Goal: Transaction & Acquisition: Purchase product/service

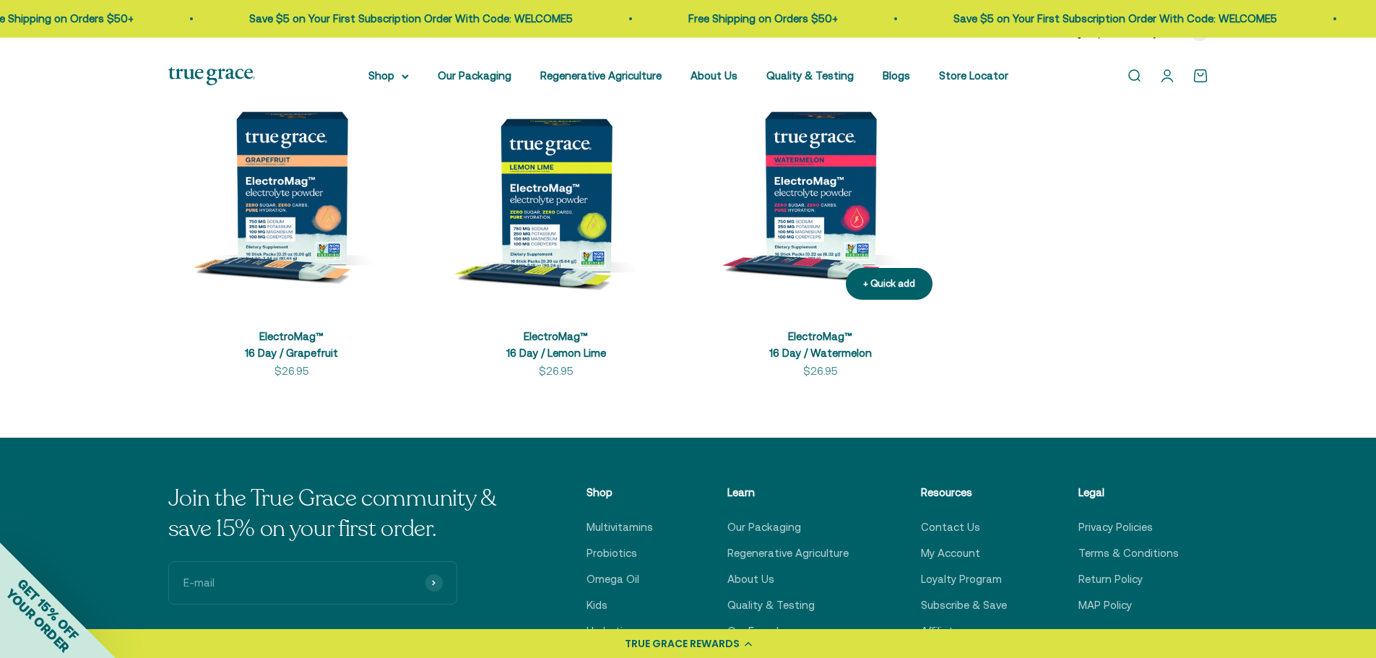
click at [814, 227] on img at bounding box center [820, 187] width 247 height 247
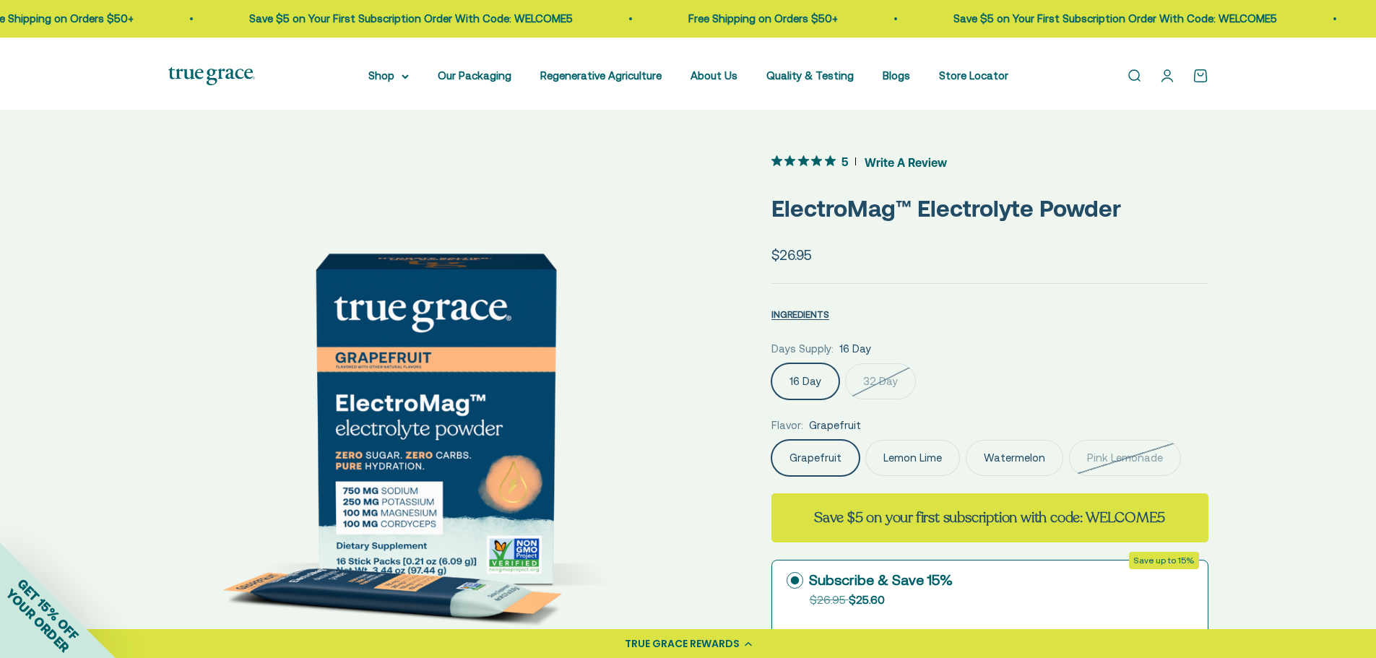
click at [688, 400] on img at bounding box center [435, 418] width 534 height 534
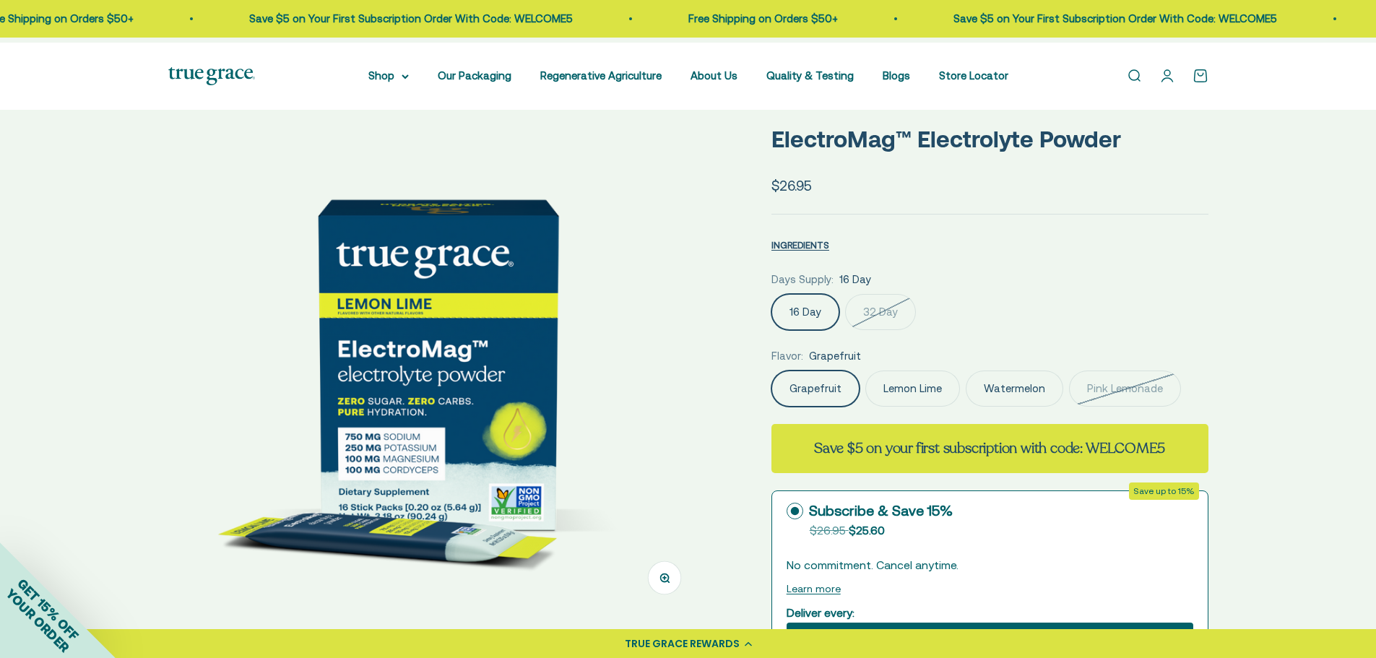
scroll to position [144, 0]
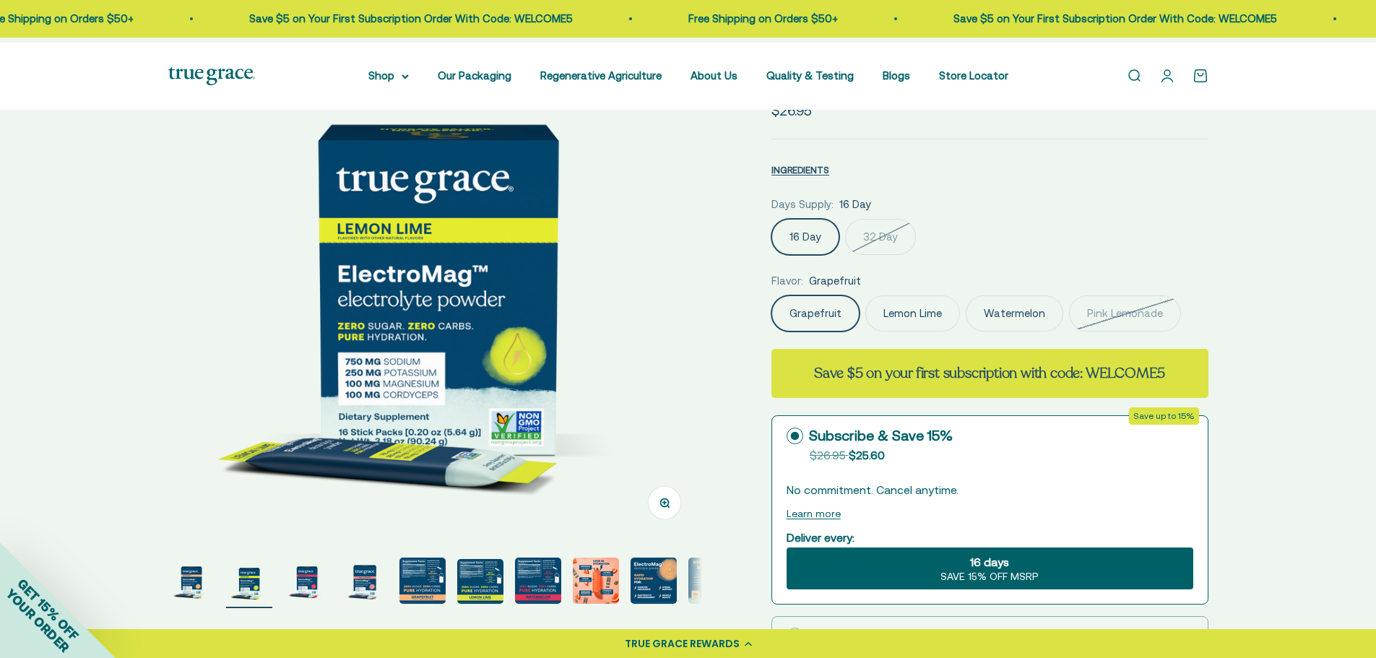
click at [305, 589] on img "Go to item 3" at bounding box center [307, 580] width 46 height 46
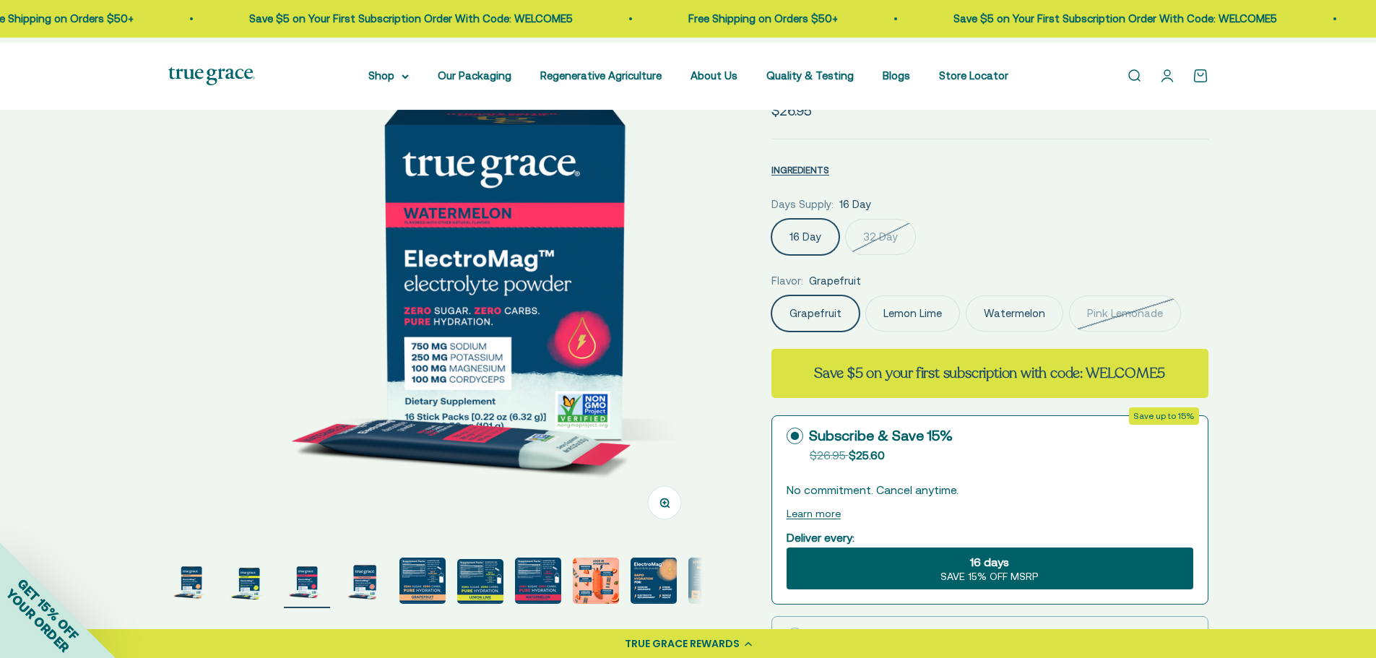
scroll to position [0, 1097]
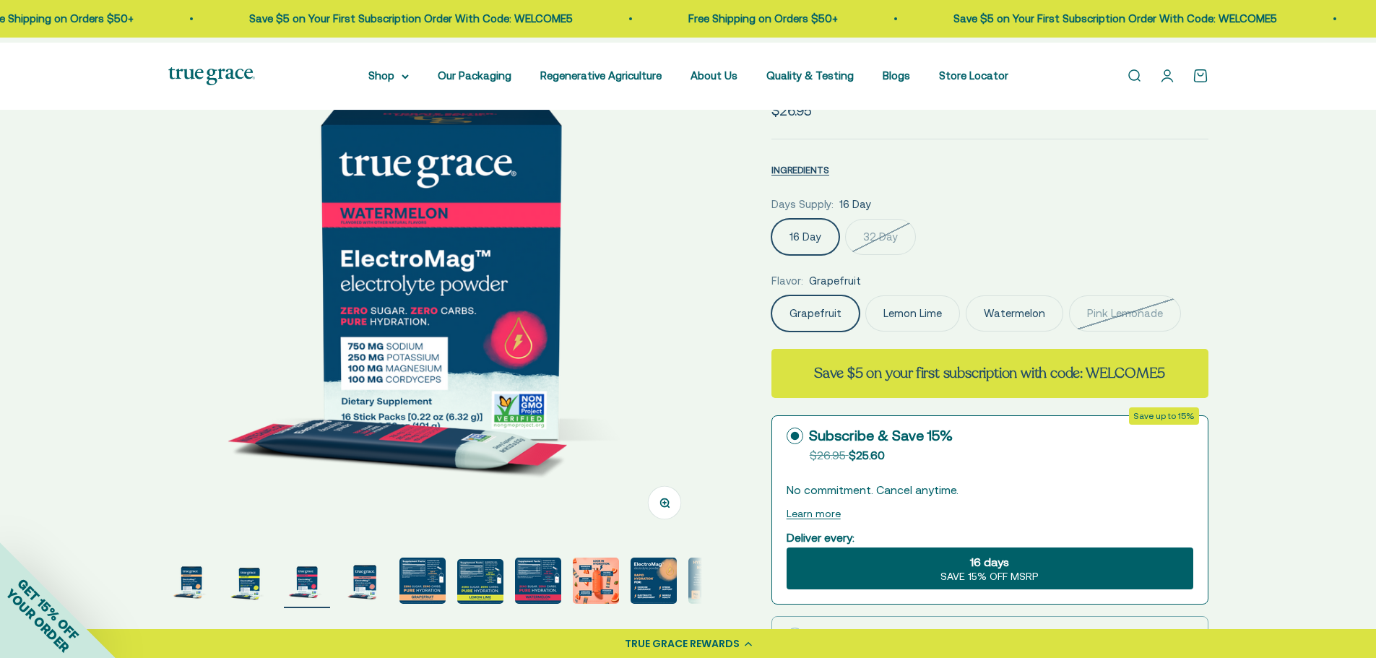
click at [809, 255] on label "16 Day" at bounding box center [805, 237] width 68 height 36
click at [771, 219] on input "16 Day" at bounding box center [770, 218] width 1 height 1
click at [820, 255] on label "16 Day" at bounding box center [805, 237] width 68 height 36
click at [771, 219] on input "16 Day" at bounding box center [770, 218] width 1 height 1
click at [942, 331] on label "Lemon Lime" at bounding box center [912, 313] width 95 height 36
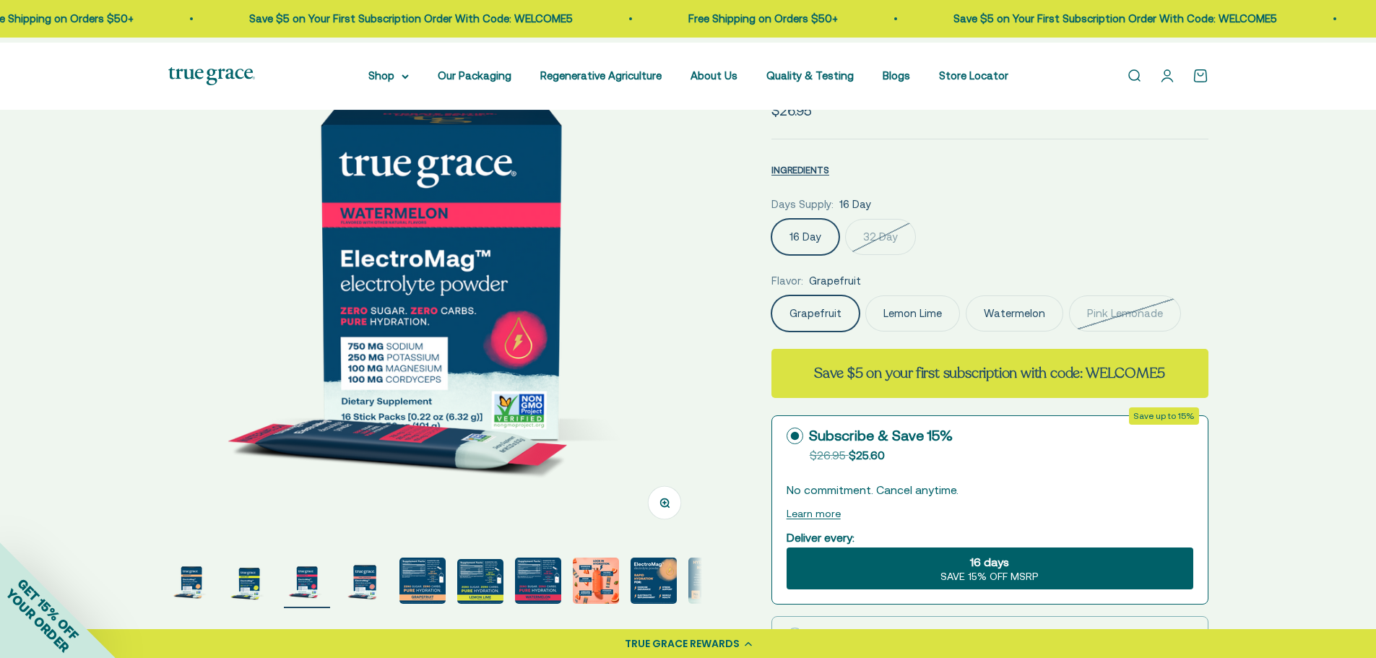
click at [771, 295] on input "Lemon Lime" at bounding box center [770, 295] width 1 height 1
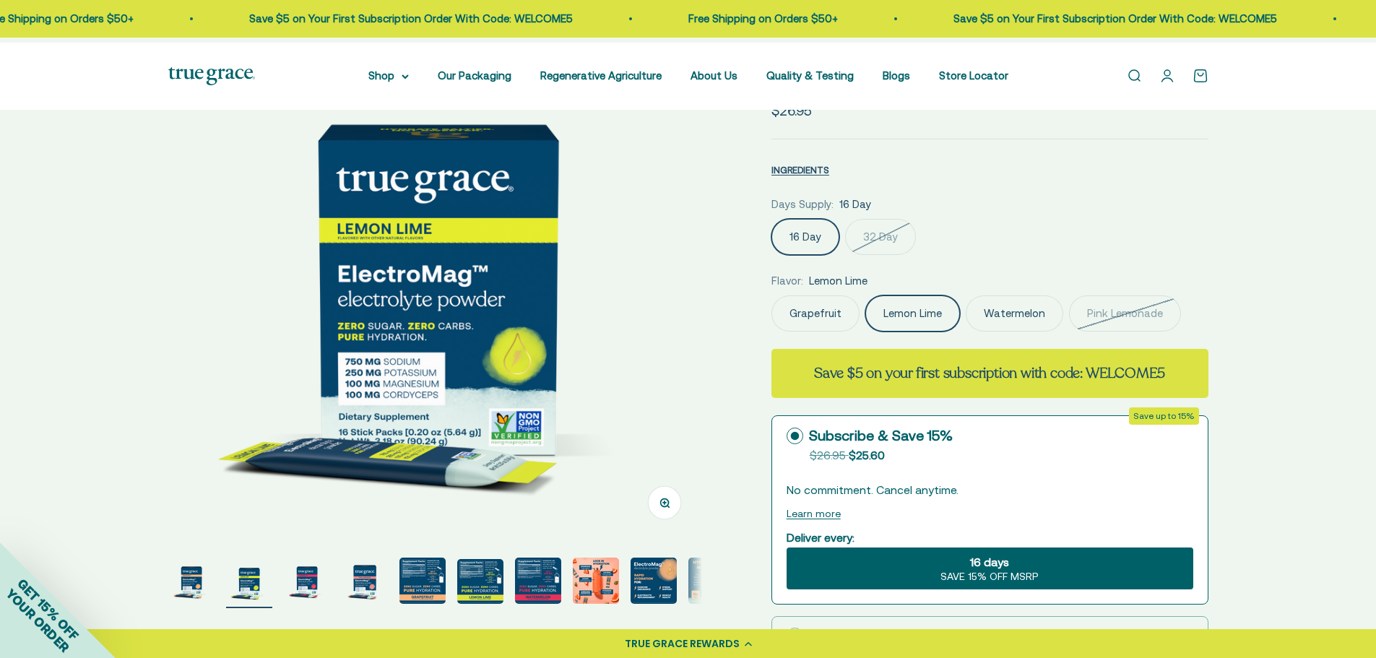
click at [1042, 331] on label "Watermelon" at bounding box center [1013, 313] width 97 height 36
click at [771, 295] on input "Watermelon" at bounding box center [770, 295] width 1 height 1
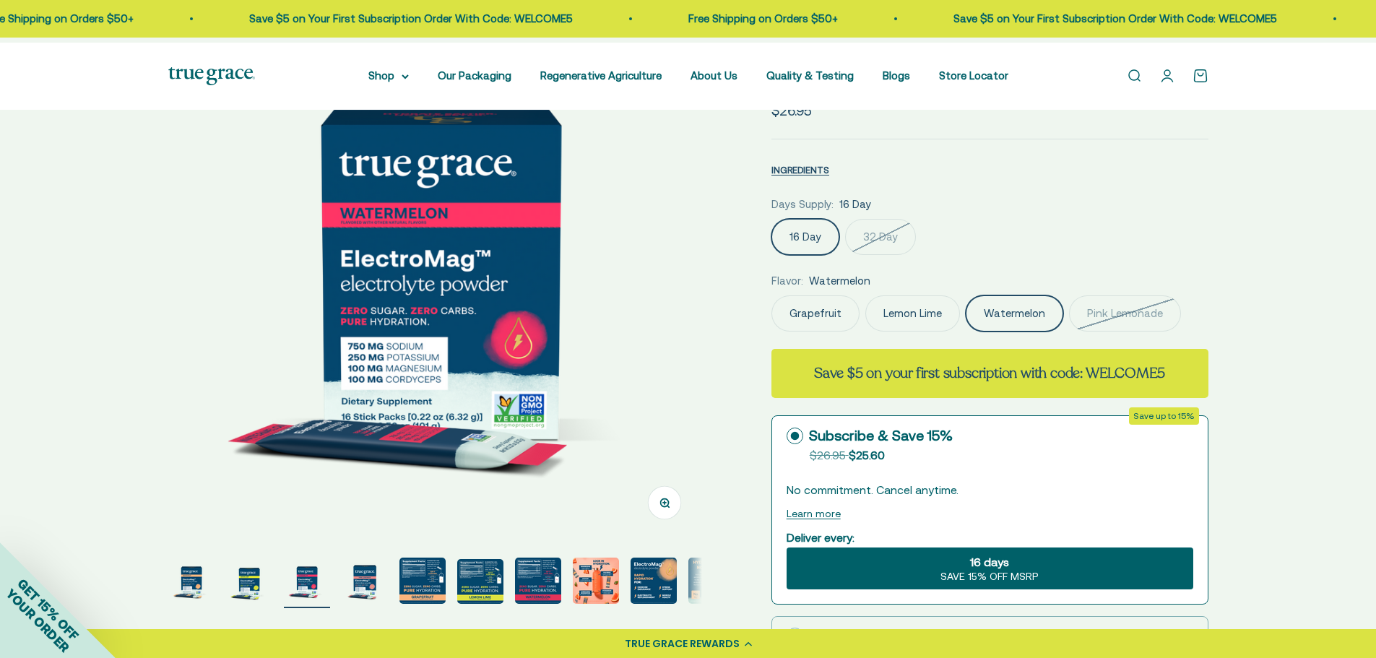
click at [940, 331] on label "Lemon Lime" at bounding box center [912, 313] width 95 height 36
click at [771, 295] on input "Lemon Lime" at bounding box center [770, 295] width 1 height 1
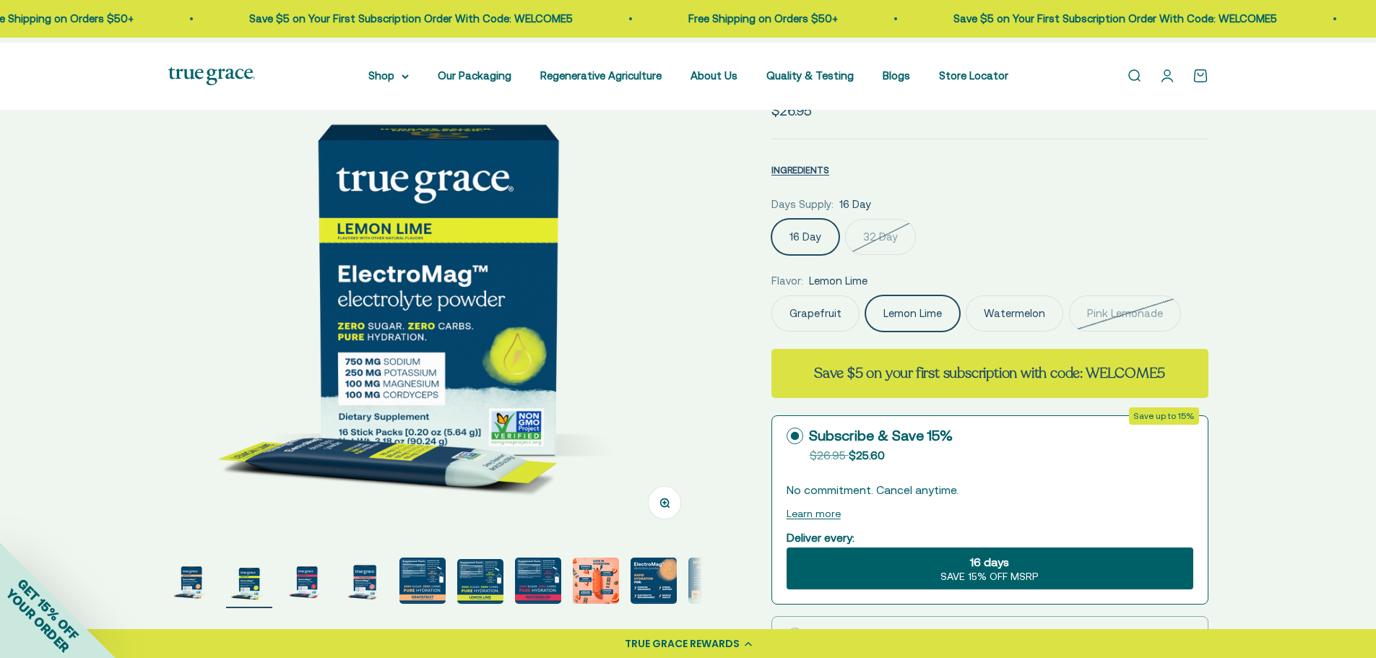
click at [787, 331] on label "Grapefruit" at bounding box center [815, 313] width 88 height 36
click at [771, 295] on input "Grapefruit" at bounding box center [770, 295] width 1 height 1
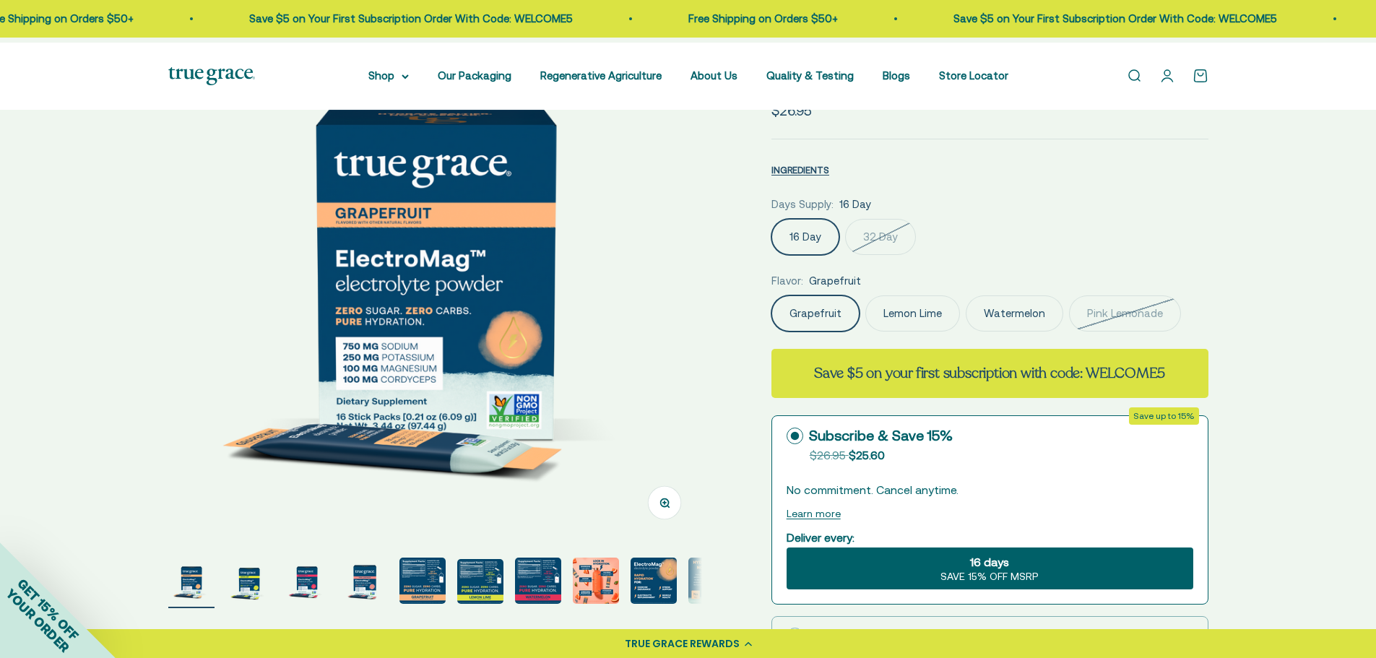
click at [856, 331] on label "Grapefruit" at bounding box center [815, 313] width 88 height 36
click at [771, 295] on input "Grapefruit" at bounding box center [770, 295] width 1 height 1
click at [942, 331] on label "Lemon Lime" at bounding box center [912, 313] width 95 height 36
click at [771, 295] on input "Lemon Lime" at bounding box center [770, 295] width 1 height 1
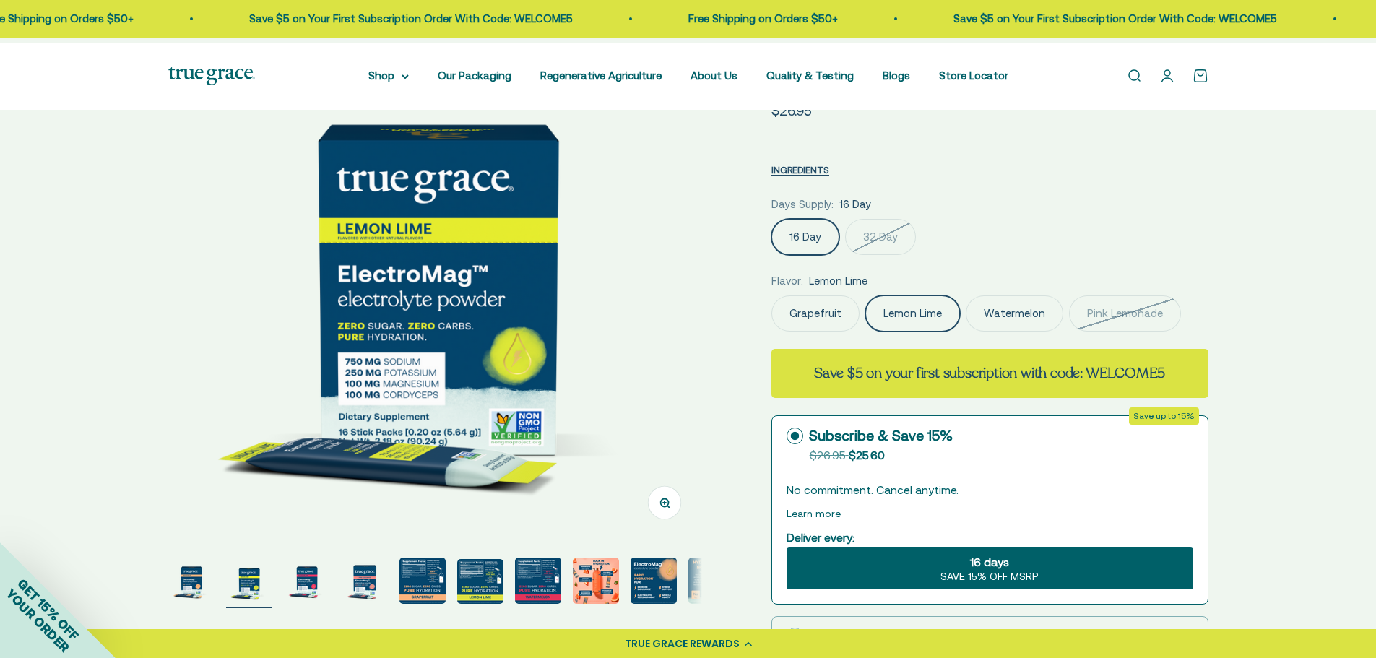
click at [1062, 331] on label "Watermelon" at bounding box center [1013, 313] width 97 height 36
click at [771, 295] on input "Watermelon" at bounding box center [770, 295] width 1 height 1
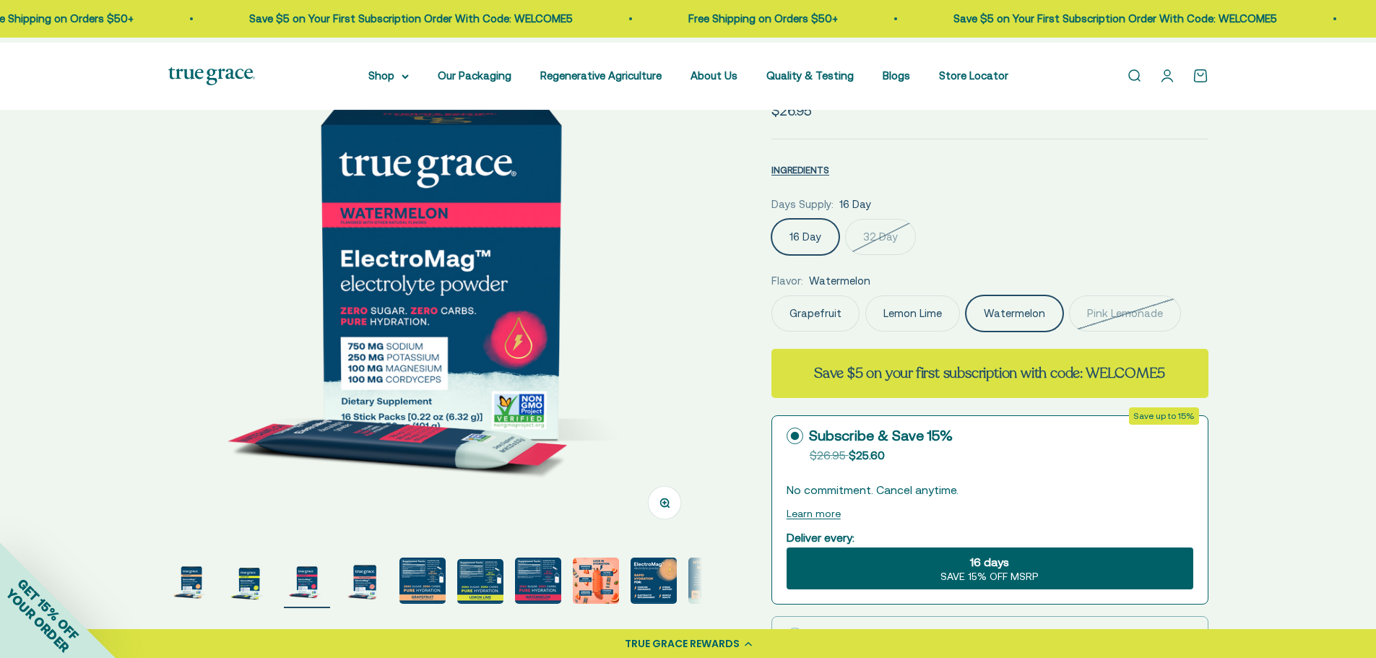
click at [983, 331] on div "Grapefruit Lemon Lime Watermelon Pink Lemonade" at bounding box center [989, 313] width 437 height 36
click at [960, 331] on label "Lemon Lime" at bounding box center [912, 313] width 95 height 36
click at [771, 295] on input "Lemon Lime" at bounding box center [770, 295] width 1 height 1
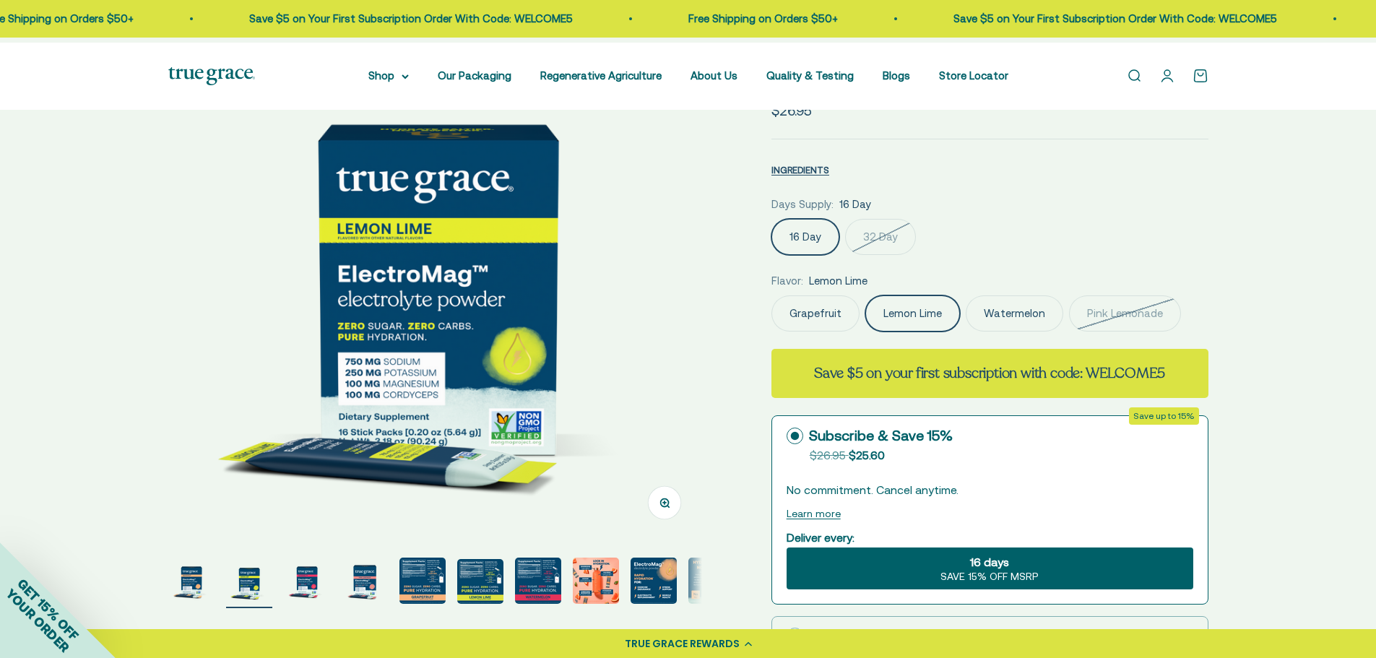
click at [819, 331] on label "Grapefruit" at bounding box center [815, 313] width 88 height 36
click at [771, 295] on input "Grapefruit" at bounding box center [770, 295] width 1 height 1
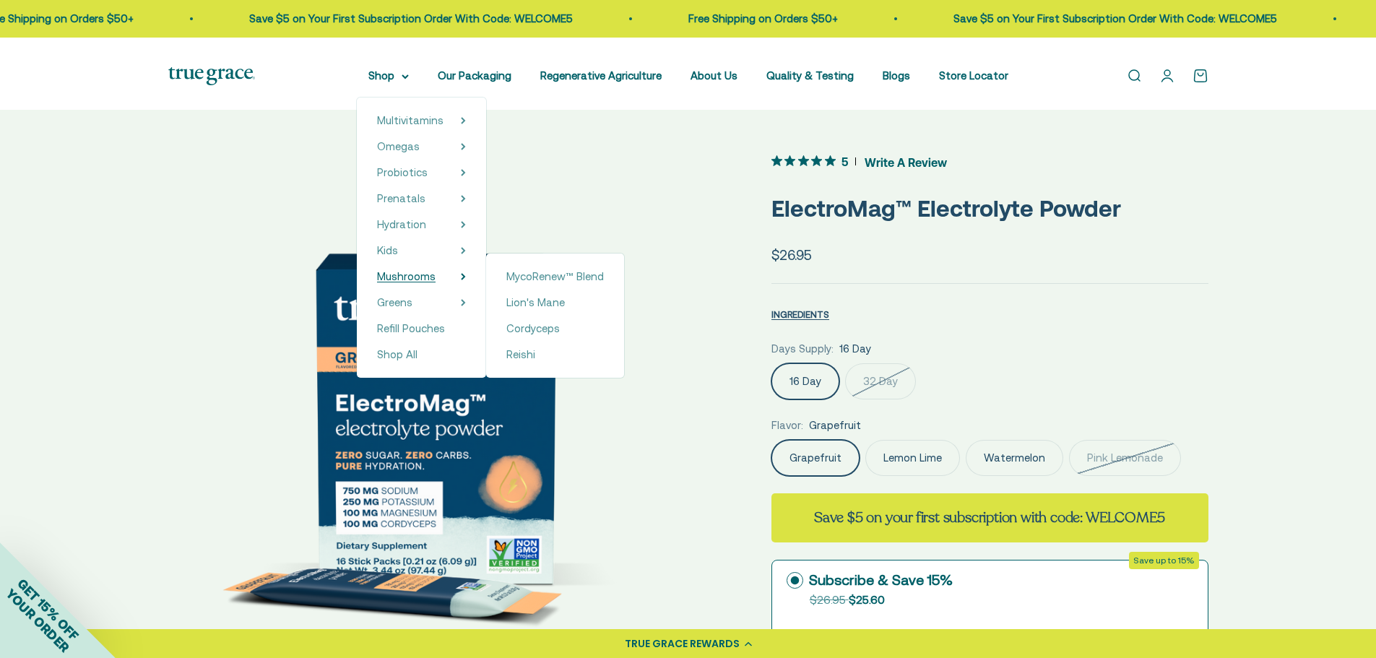
click at [390, 282] on span "Mushrooms" at bounding box center [406, 276] width 58 height 12
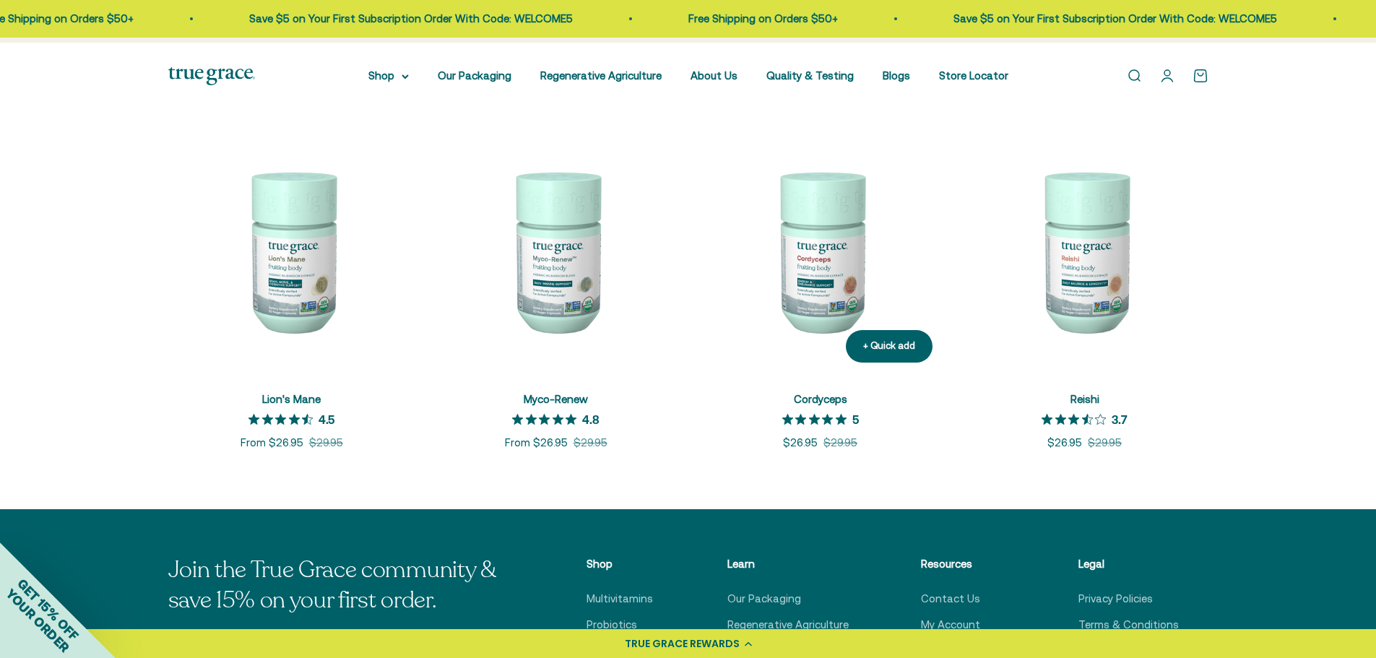
scroll to position [289, 0]
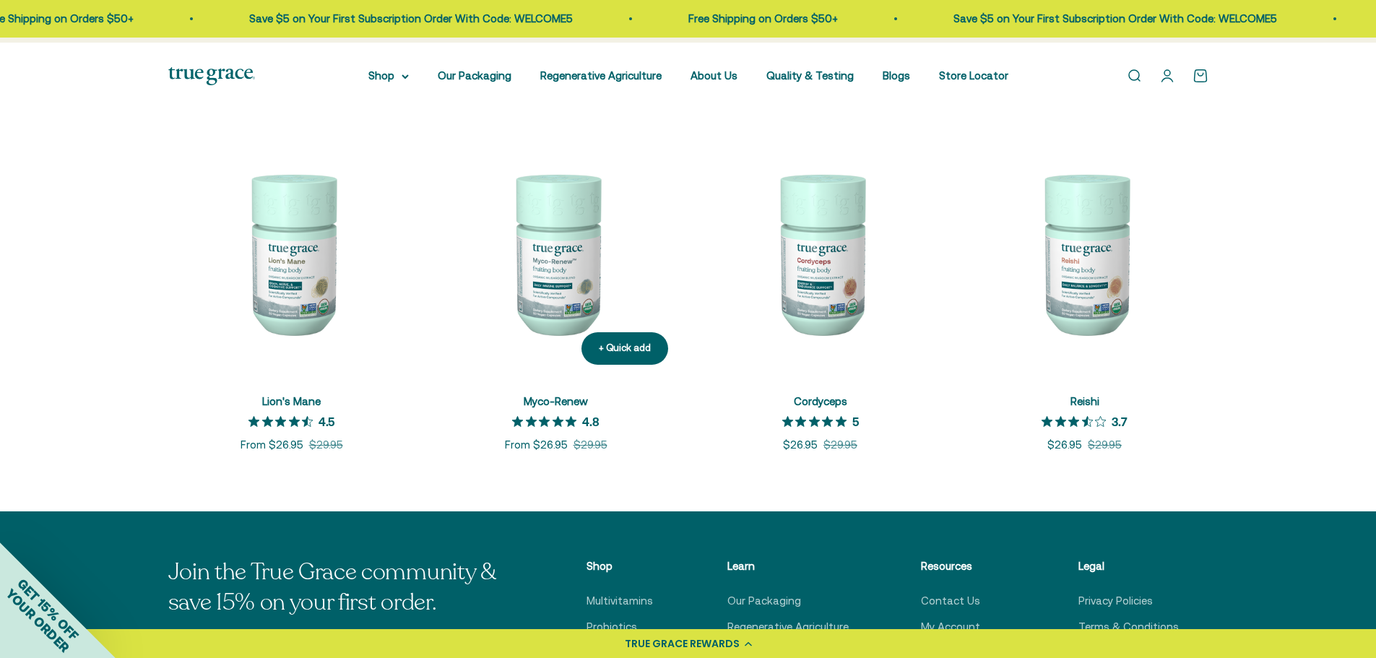
click at [557, 323] on img at bounding box center [556, 252] width 247 height 247
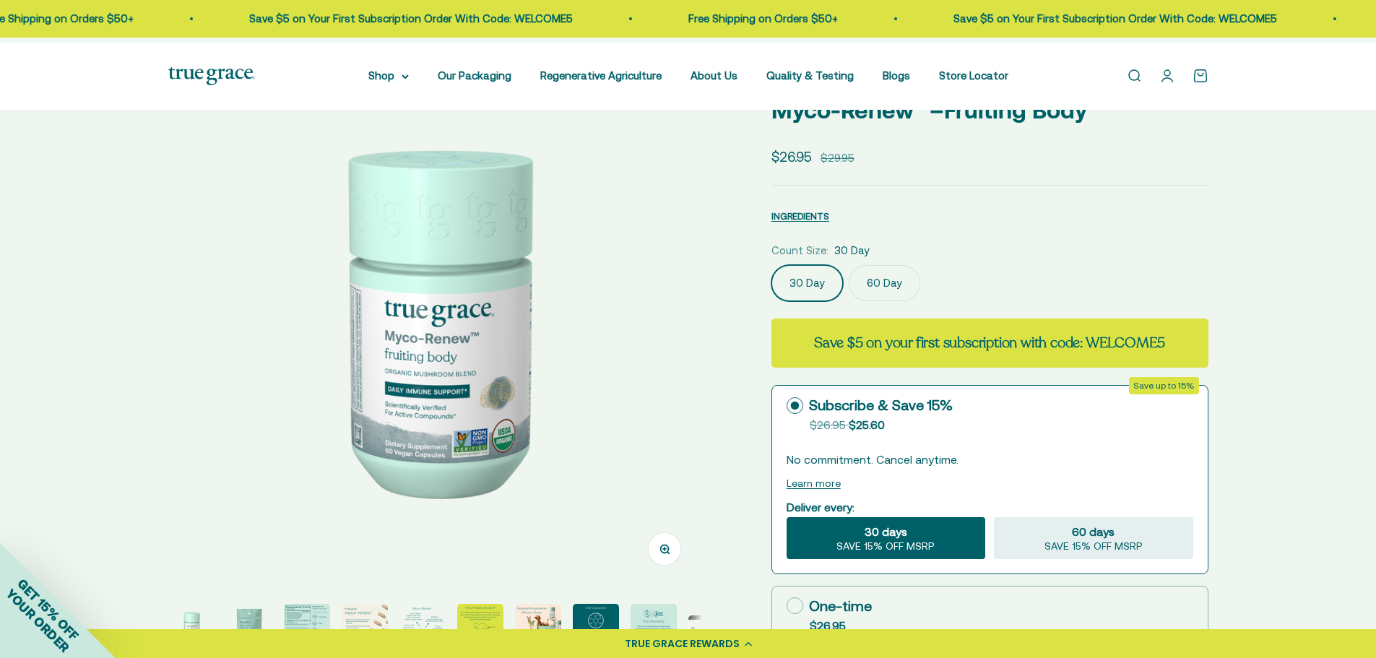
scroll to position [72, 0]
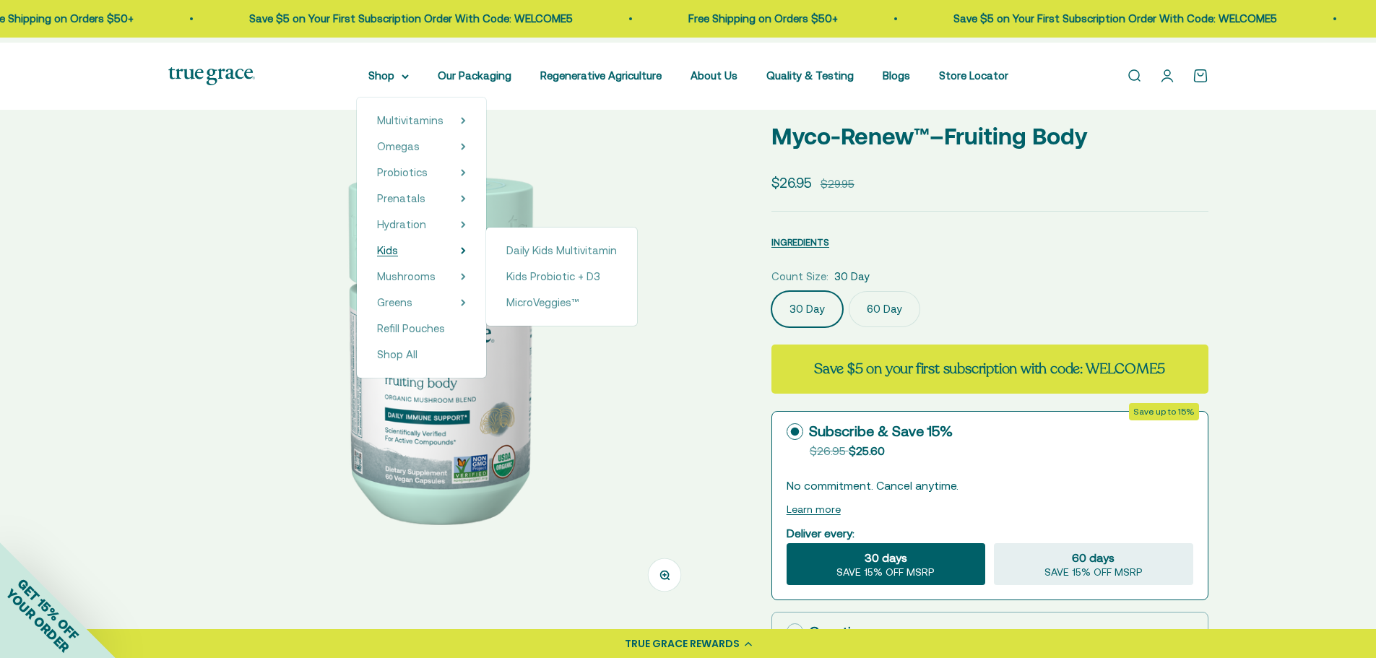
click at [377, 259] on summary "Kids" at bounding box center [421, 250] width 89 height 17
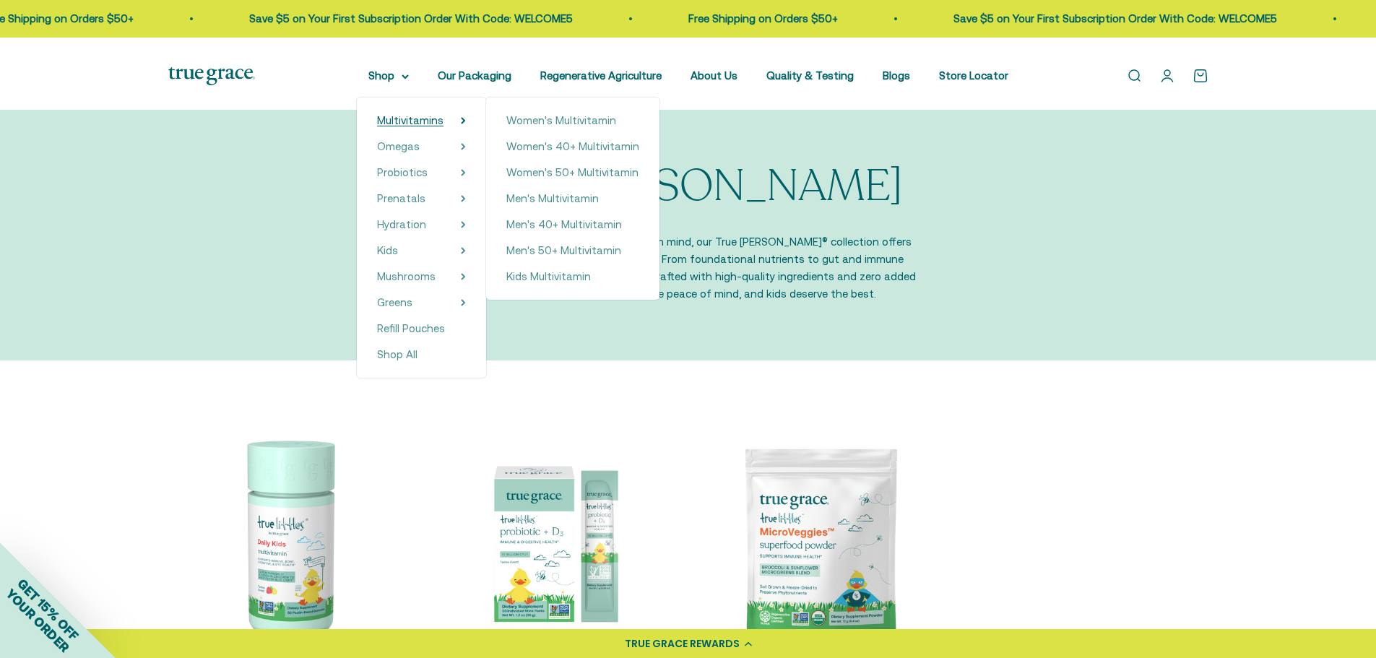
click at [380, 126] on span "Multivitamins" at bounding box center [410, 120] width 66 height 12
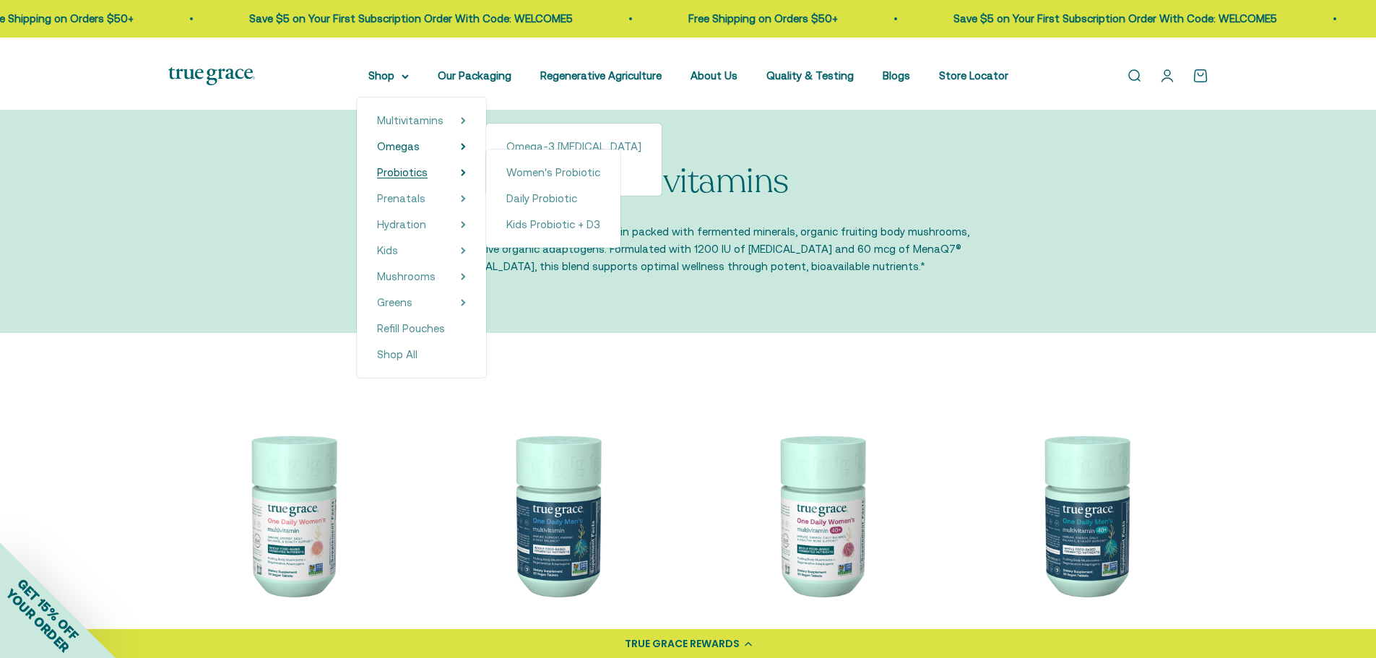
click at [377, 180] on link "Probiotics" at bounding box center [402, 172] width 51 height 17
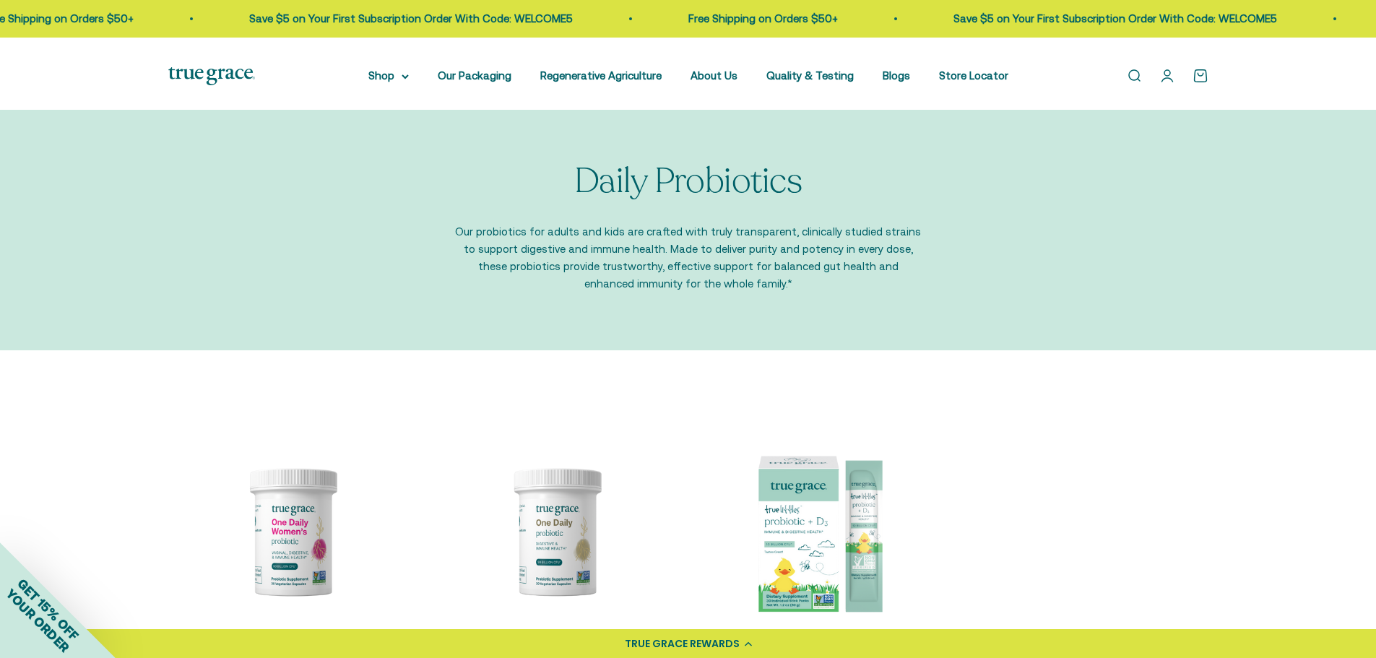
click at [223, 78] on img at bounding box center [211, 76] width 87 height 18
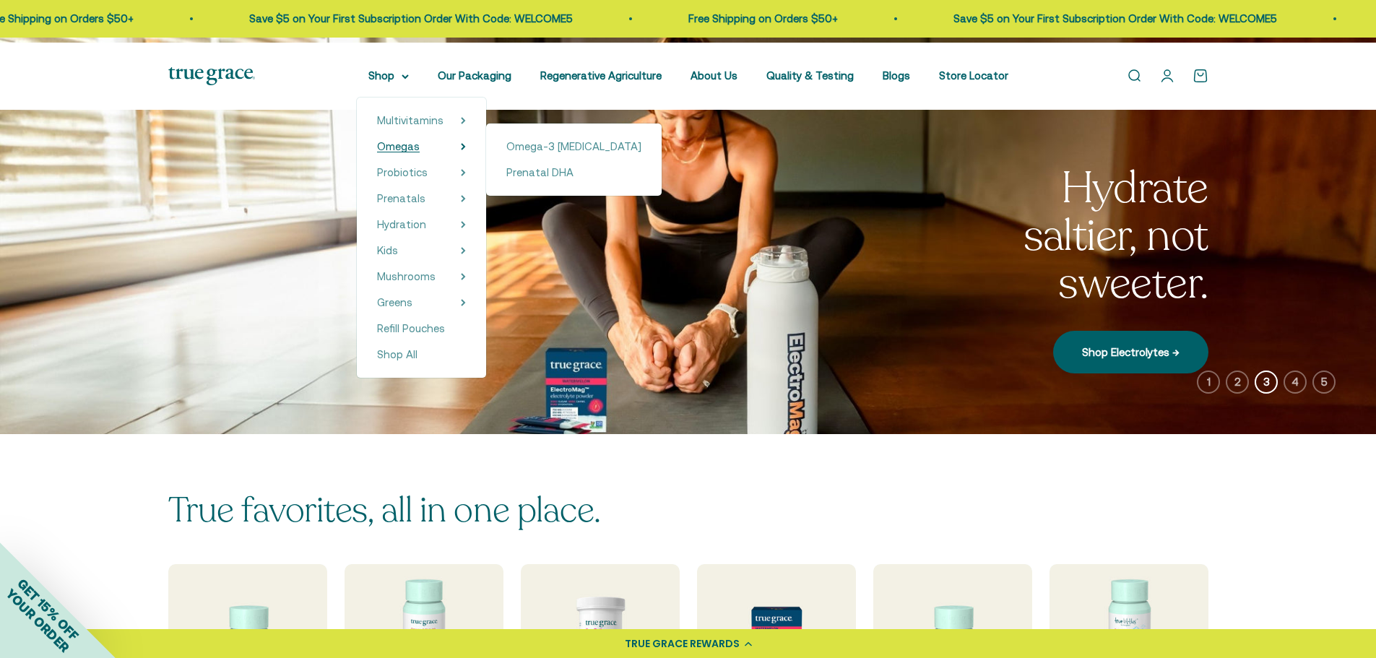
click at [377, 152] on span "Omegas" at bounding box center [398, 146] width 43 height 12
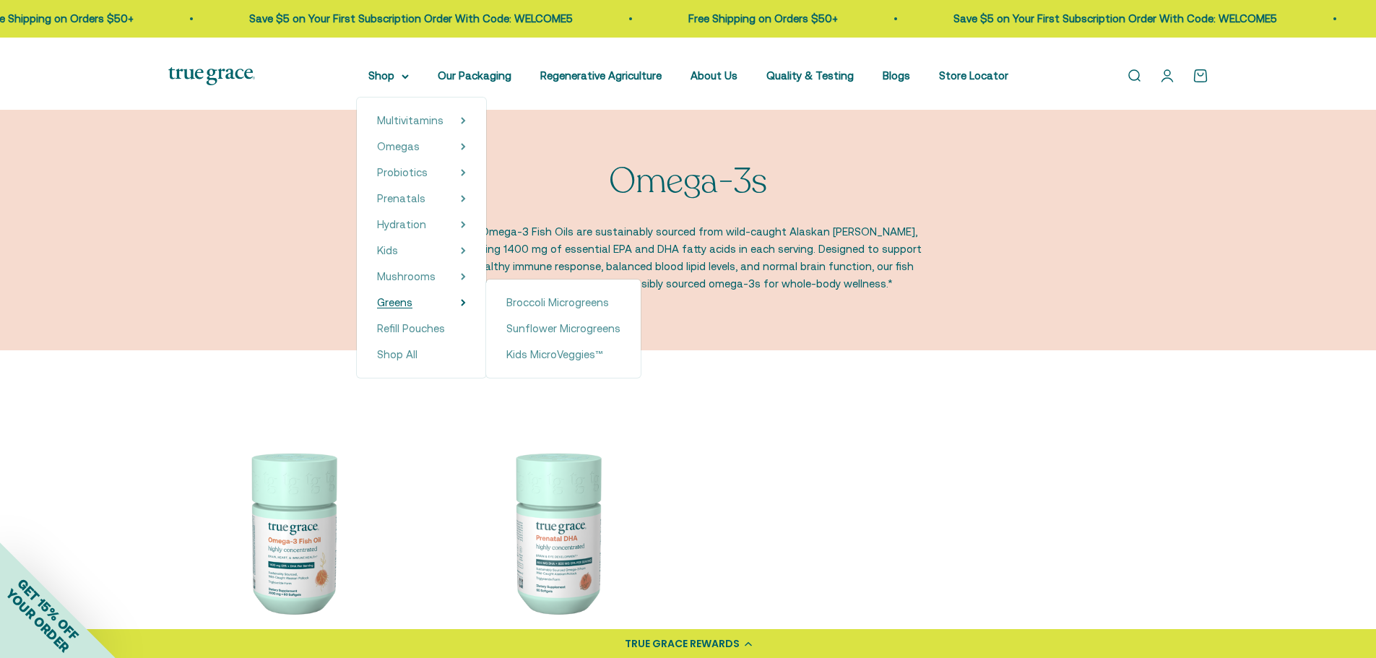
click at [377, 308] on span "Greens" at bounding box center [394, 302] width 35 height 12
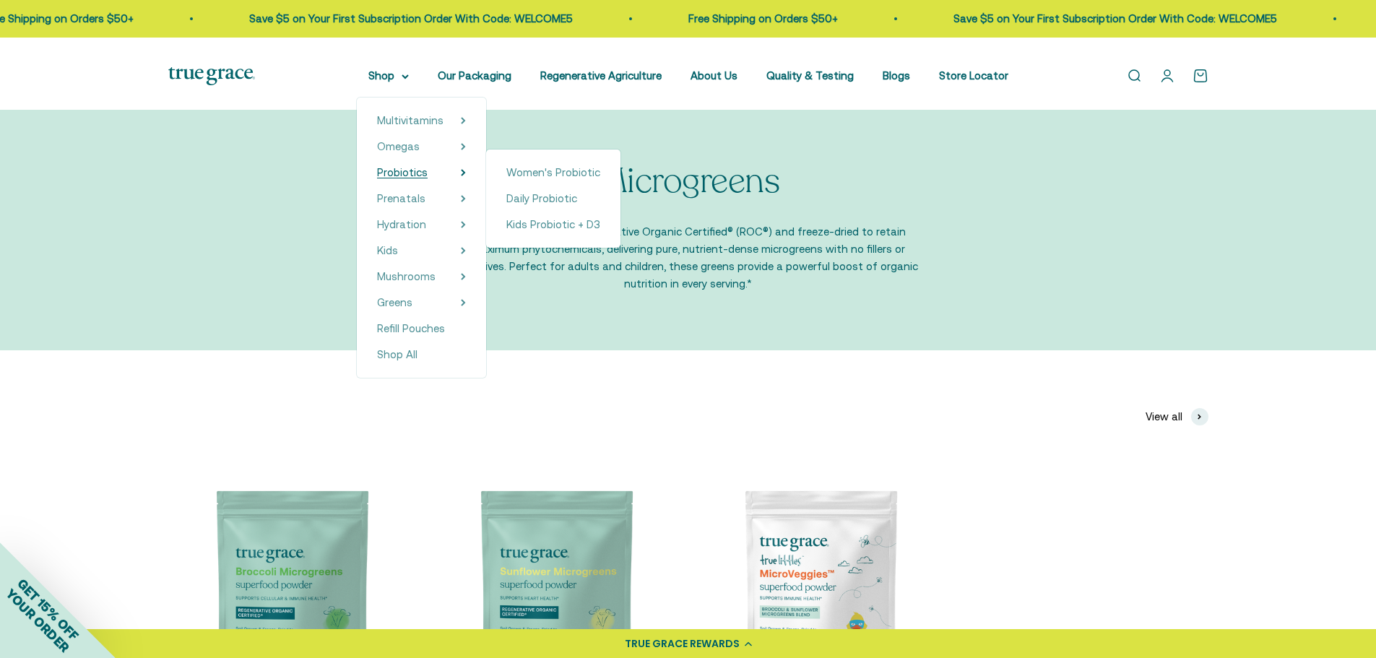
click at [377, 178] on span "Probiotics" at bounding box center [402, 172] width 51 height 12
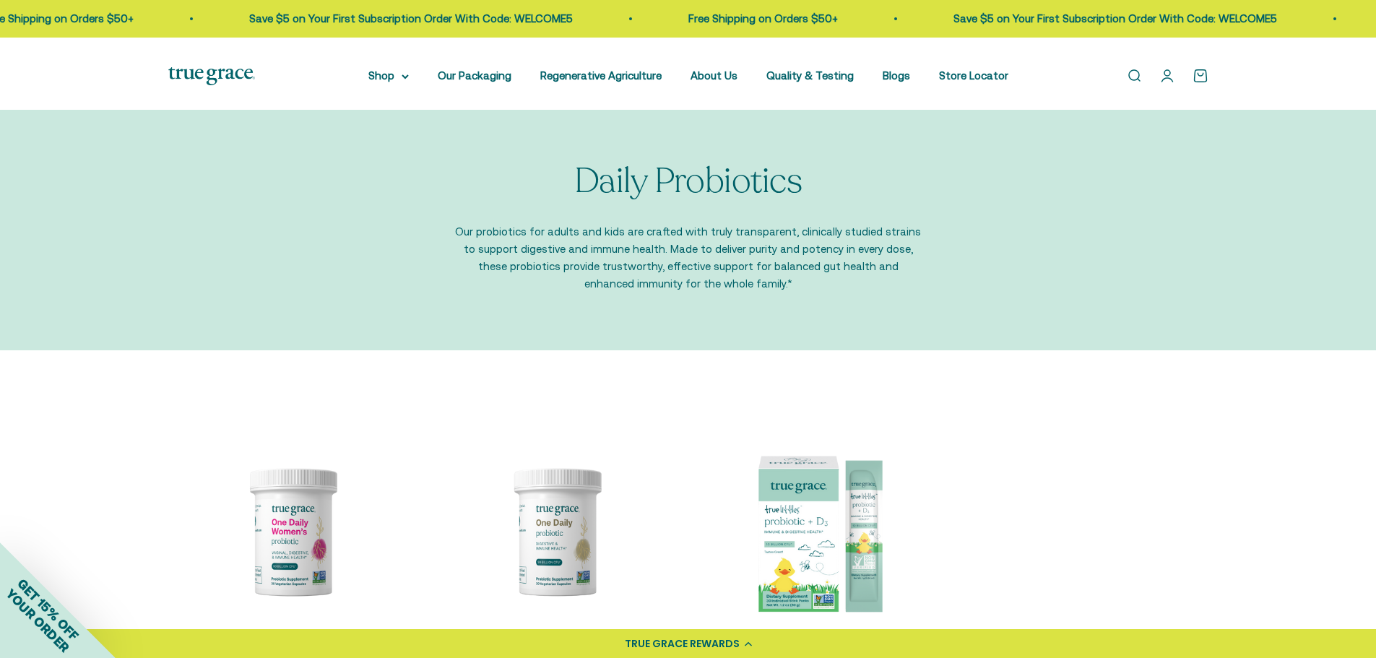
click at [221, 203] on div "Daily Probiotics Our probiotics for adults and kids are crafted with truly tran…" at bounding box center [688, 227] width 1040 height 131
click at [373, 80] on summary "Shop" at bounding box center [388, 75] width 40 height 17
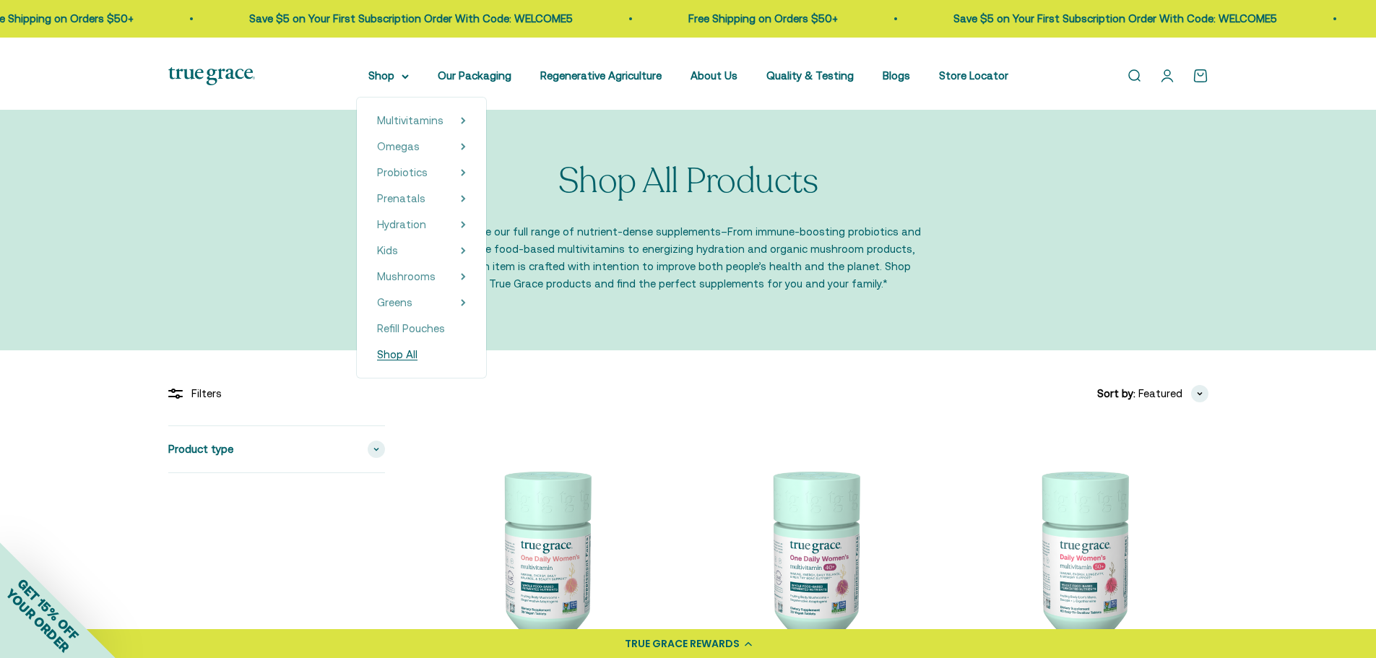
click at [377, 360] on span "Shop All" at bounding box center [397, 354] width 40 height 12
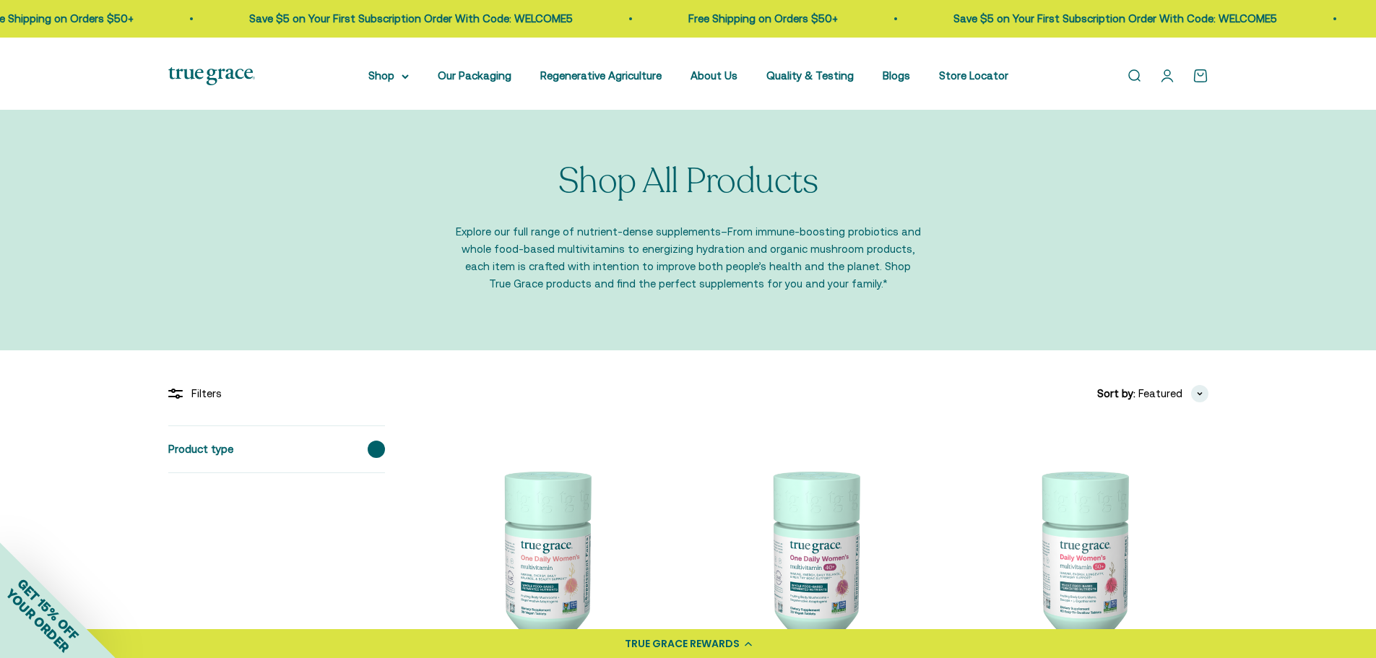
click at [370, 458] on span at bounding box center [376, 448] width 17 height 17
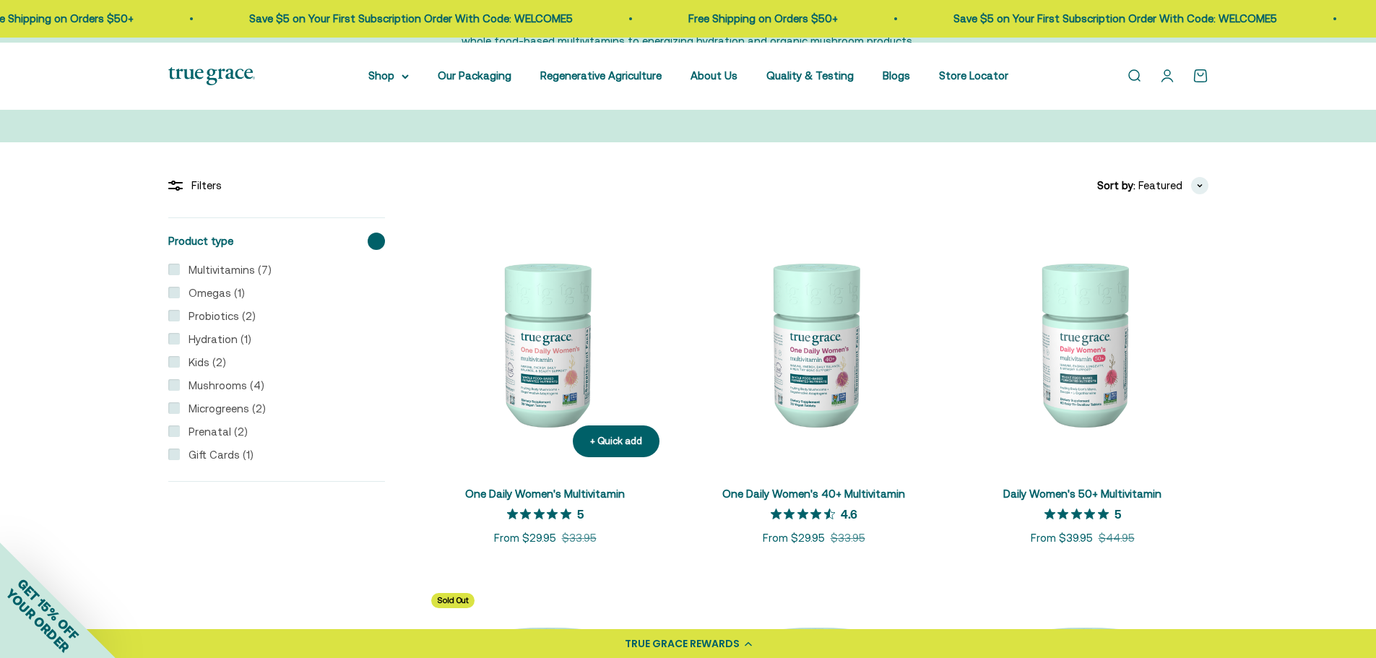
scroll to position [217, 0]
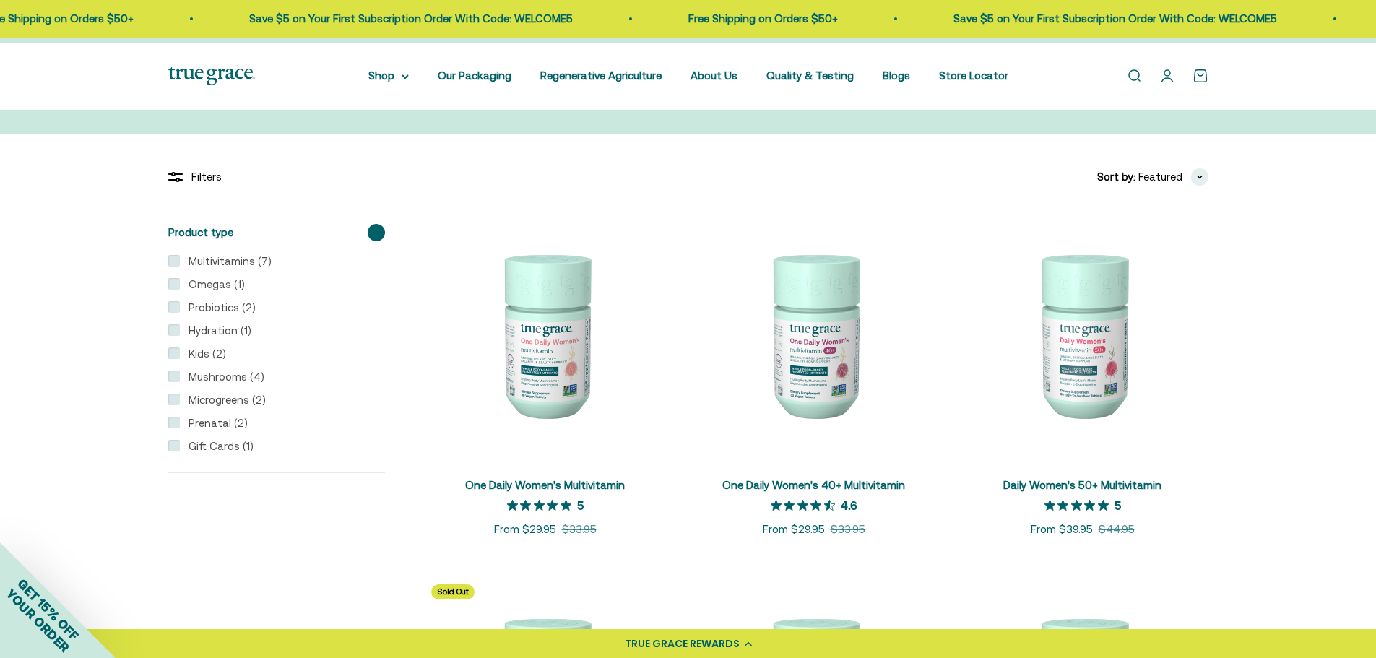
click at [172, 290] on input "Omegas (1)" at bounding box center [174, 284] width 12 height 12
checkbox input "true"
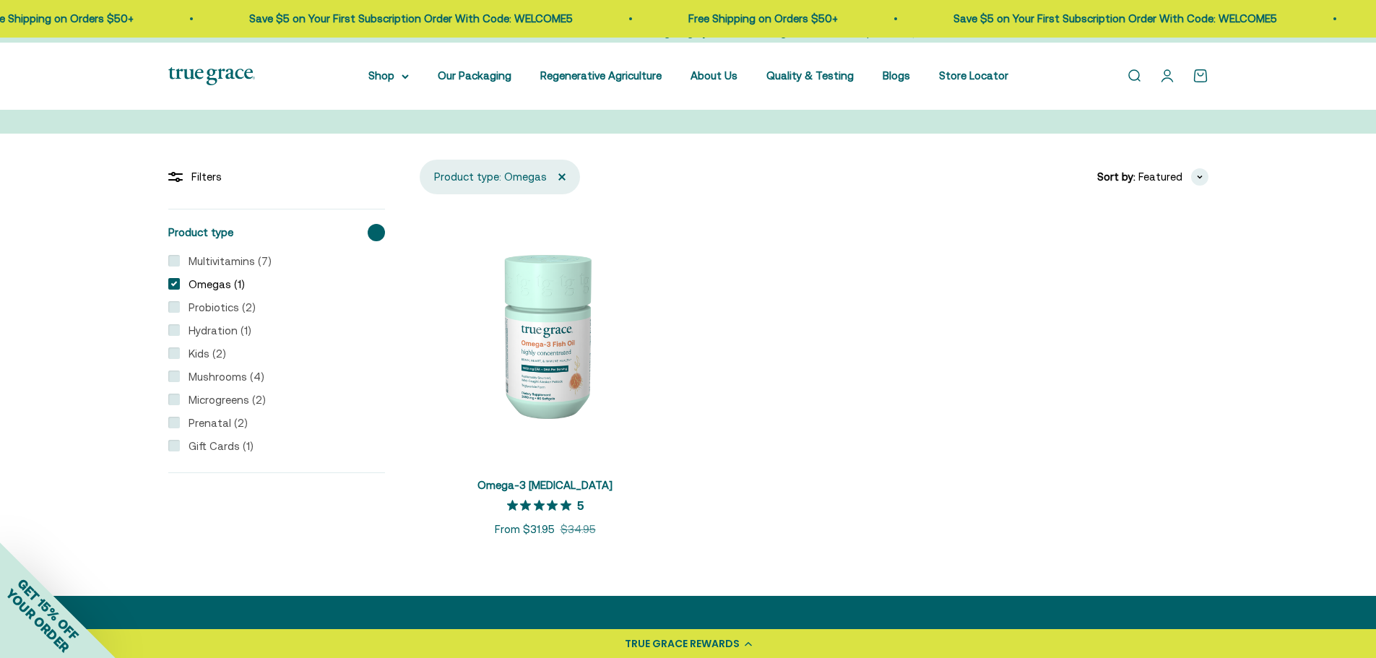
click at [565, 181] on link at bounding box center [561, 176] width 7 height 7
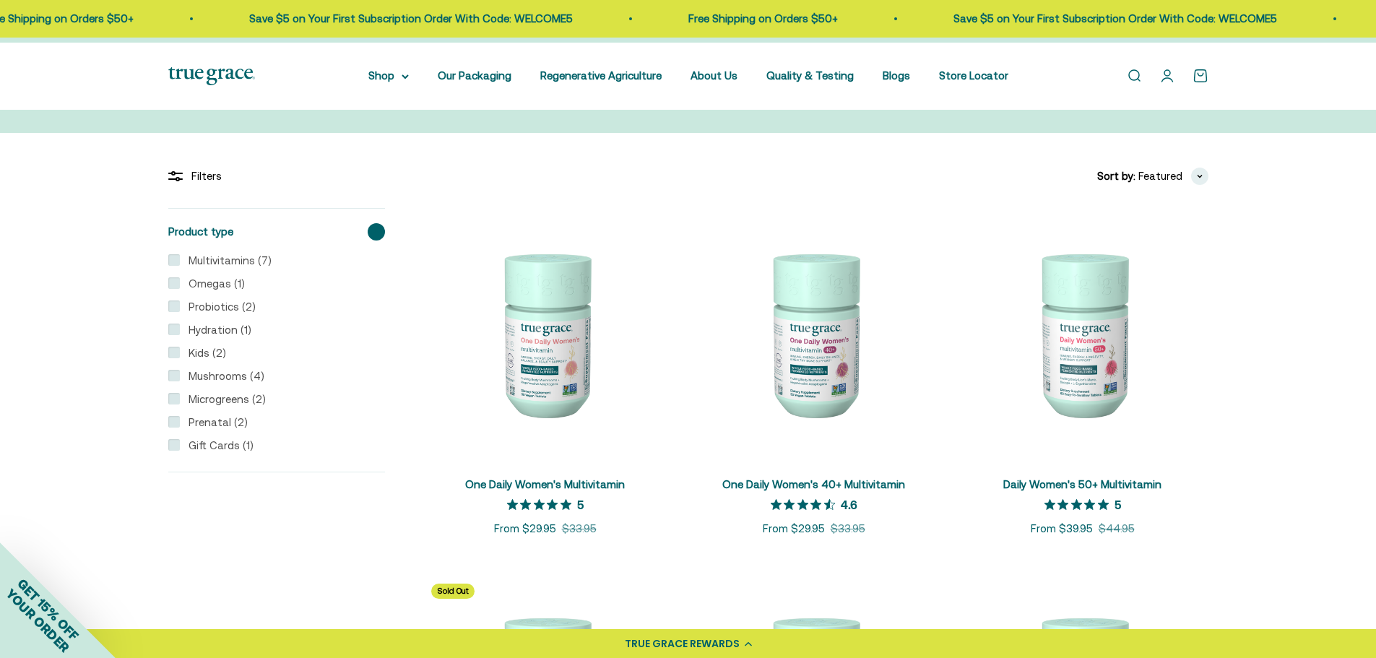
scroll to position [217, 0]
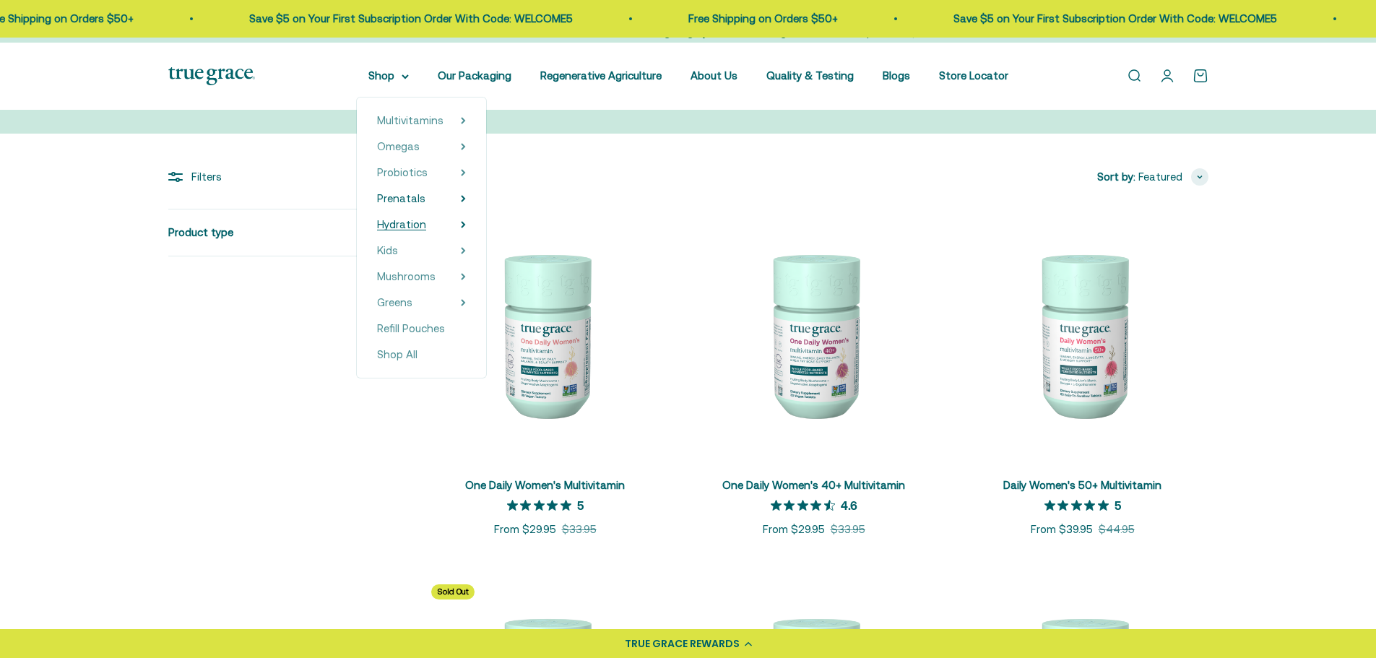
scroll to position [217, 0]
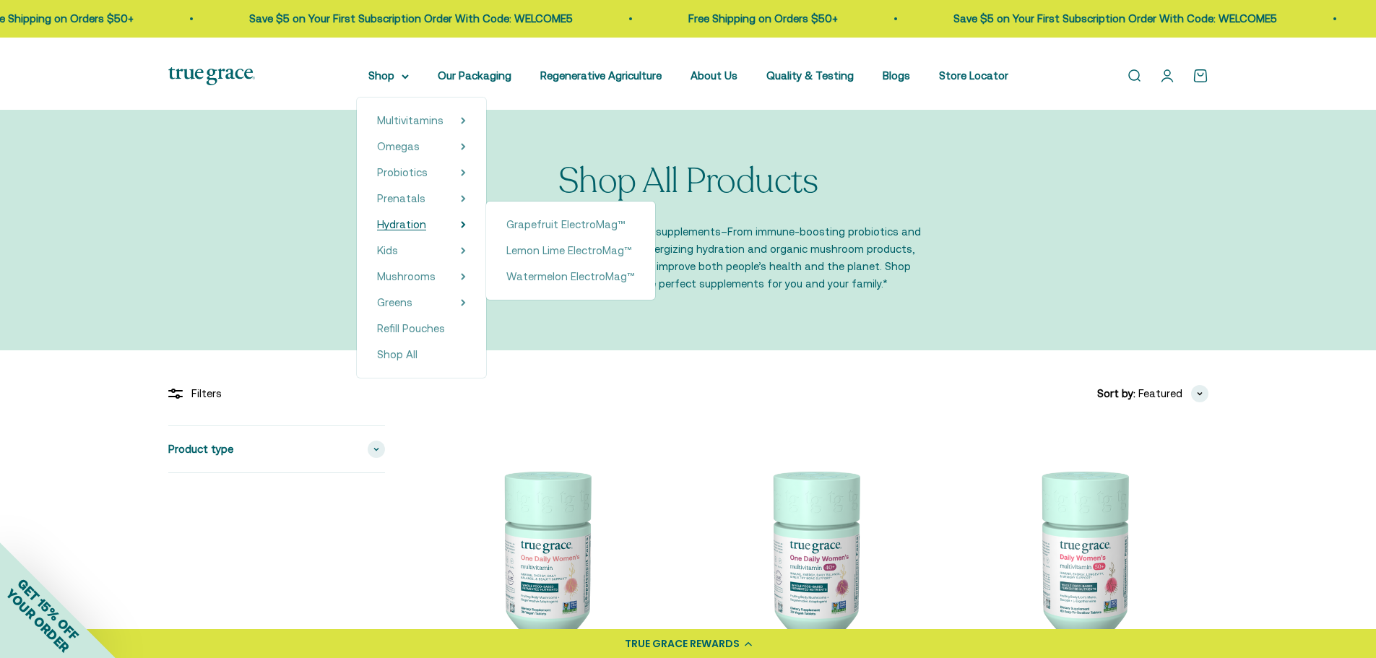
click at [388, 230] on span "Hydration" at bounding box center [401, 224] width 49 height 12
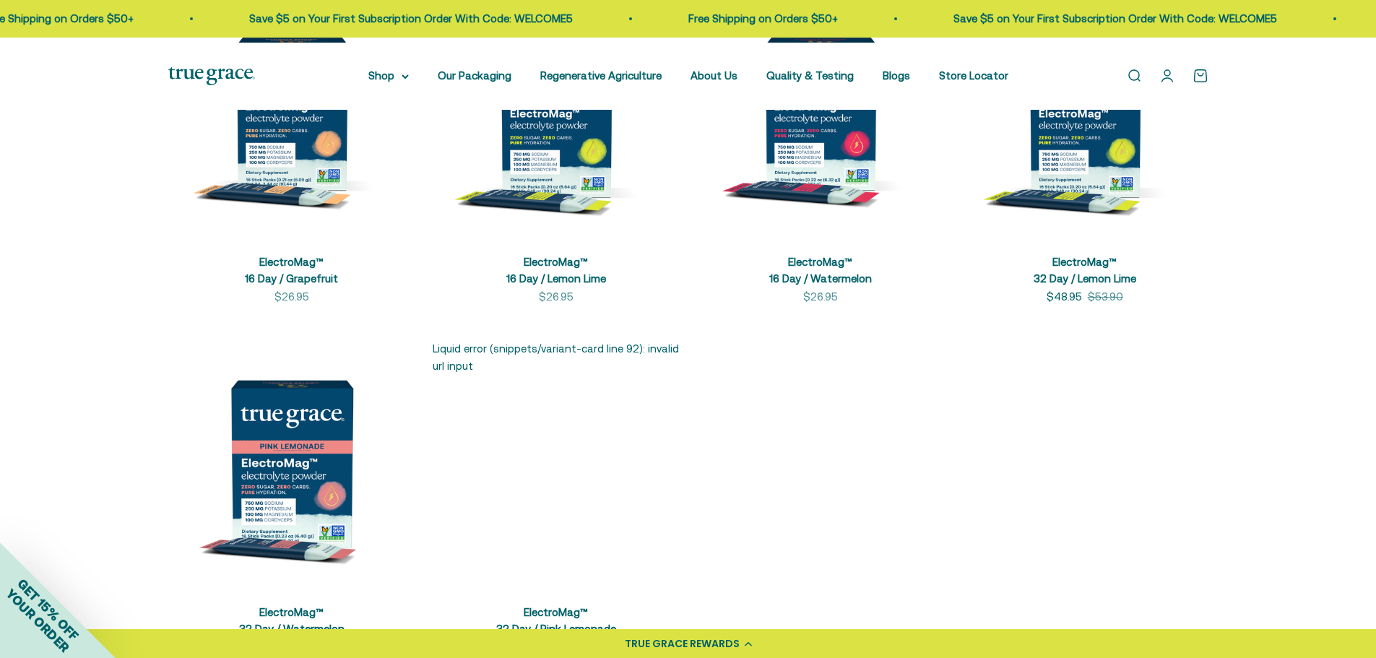
scroll to position [429, 0]
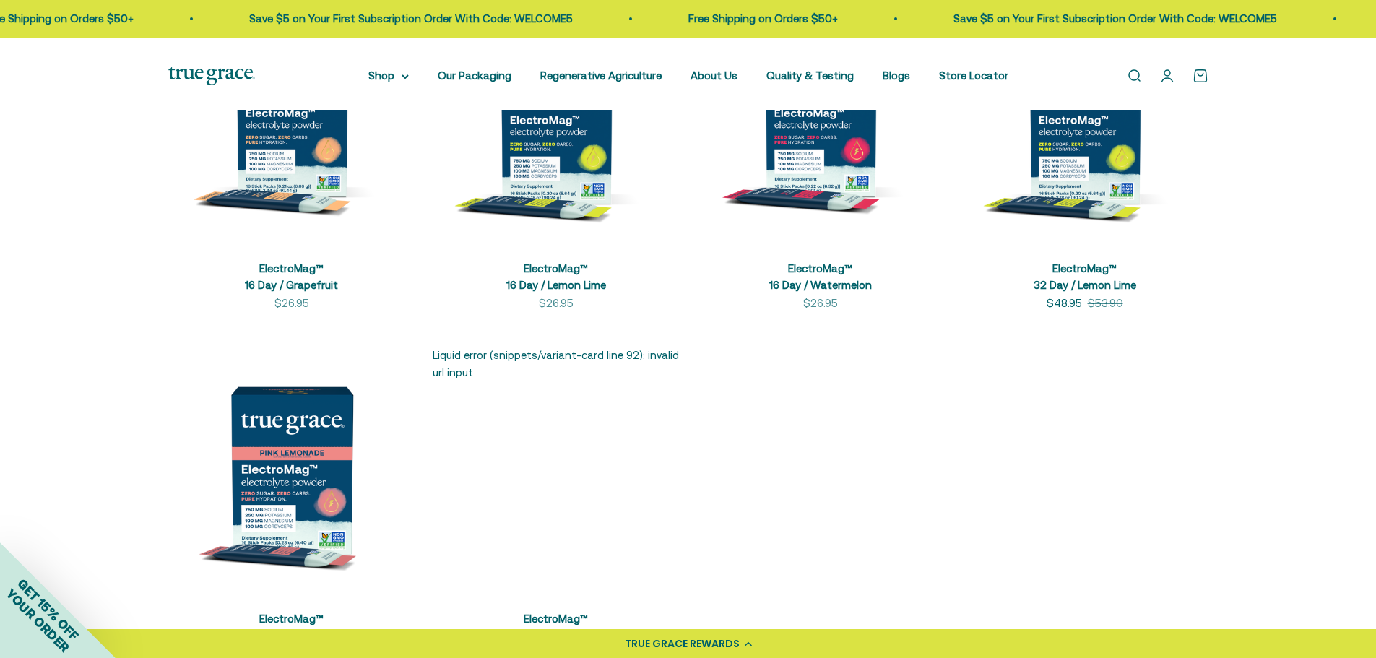
click at [1238, 175] on section "Filters Sort by Featured Best selling Alphabetically, A-Z Alphabetically, Z-A P…" at bounding box center [688, 320] width 1376 height 799
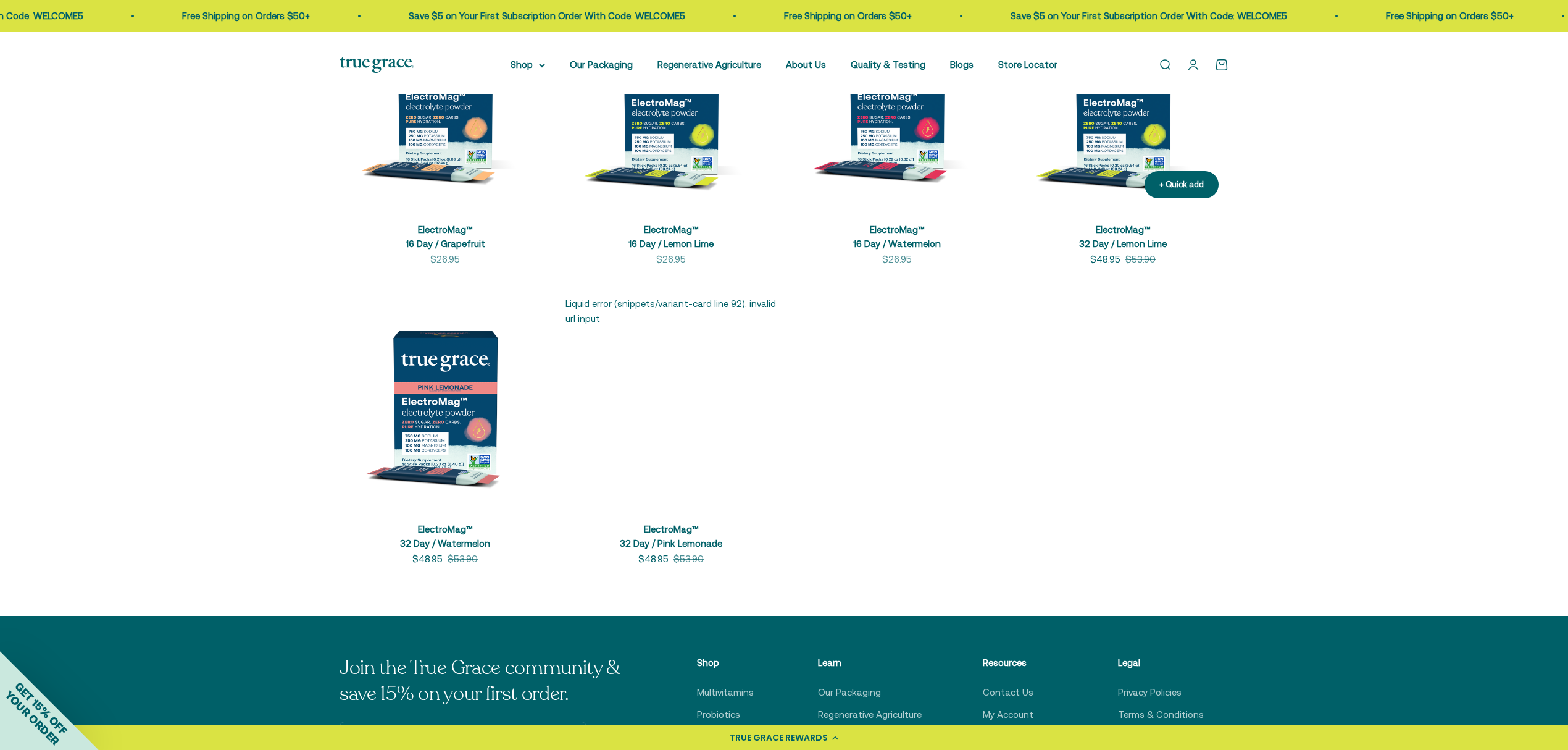
click at [1120, 199] on img at bounding box center [1123, 102] width 211 height 211
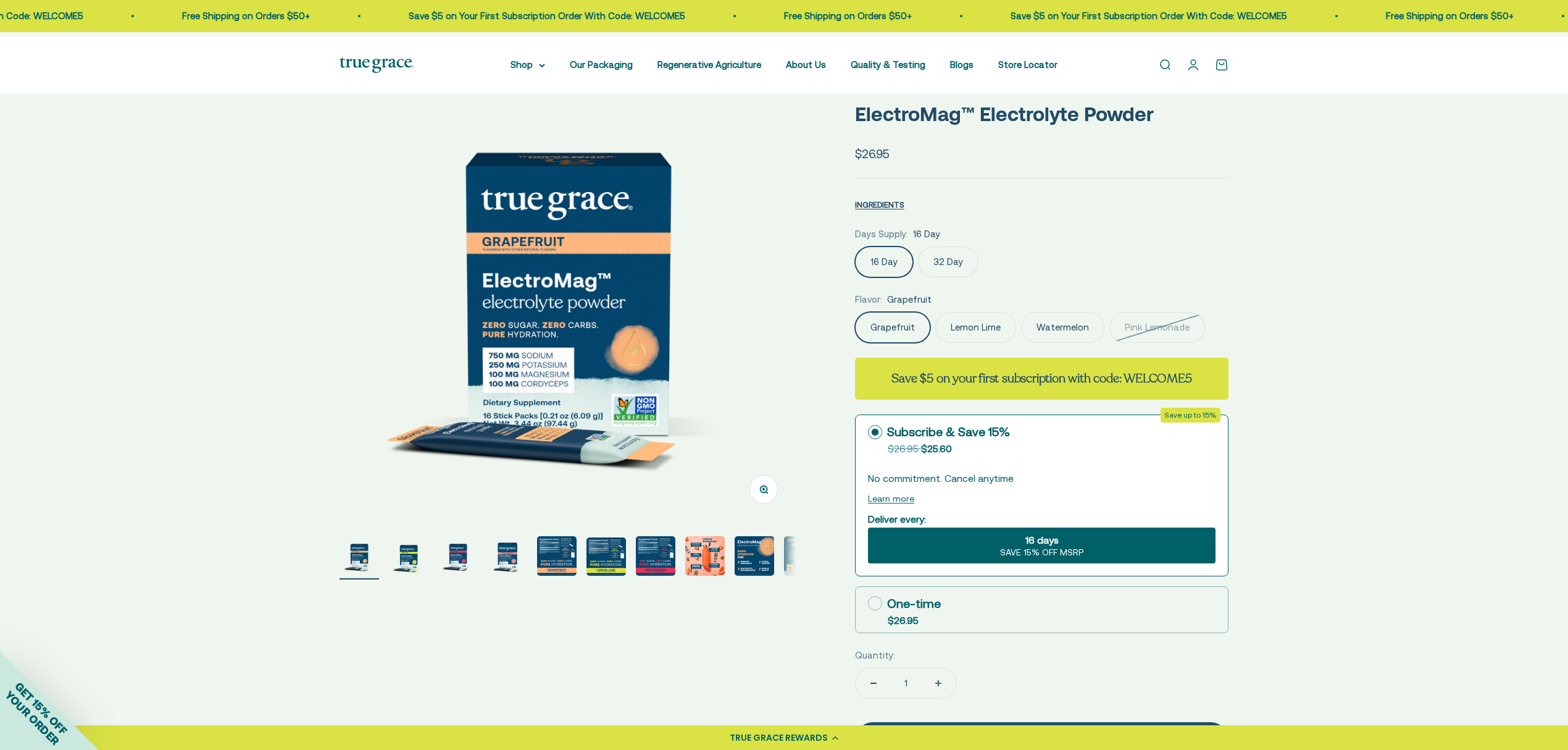
scroll to position [82, 0]
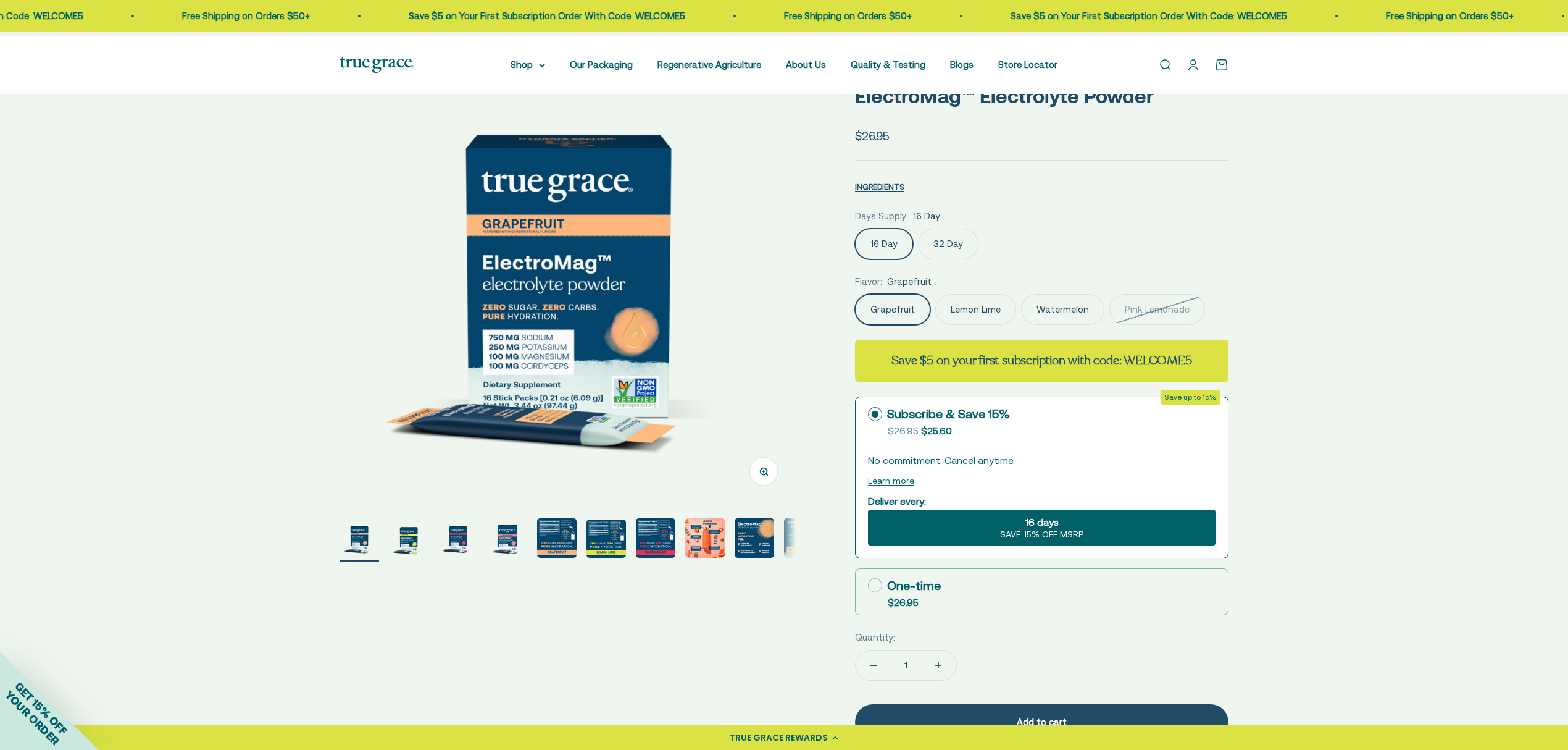
click at [978, 259] on label "32 Day" at bounding box center [948, 244] width 61 height 31
click at [855, 228] on input "32 Day" at bounding box center [854, 227] width 1 height 1
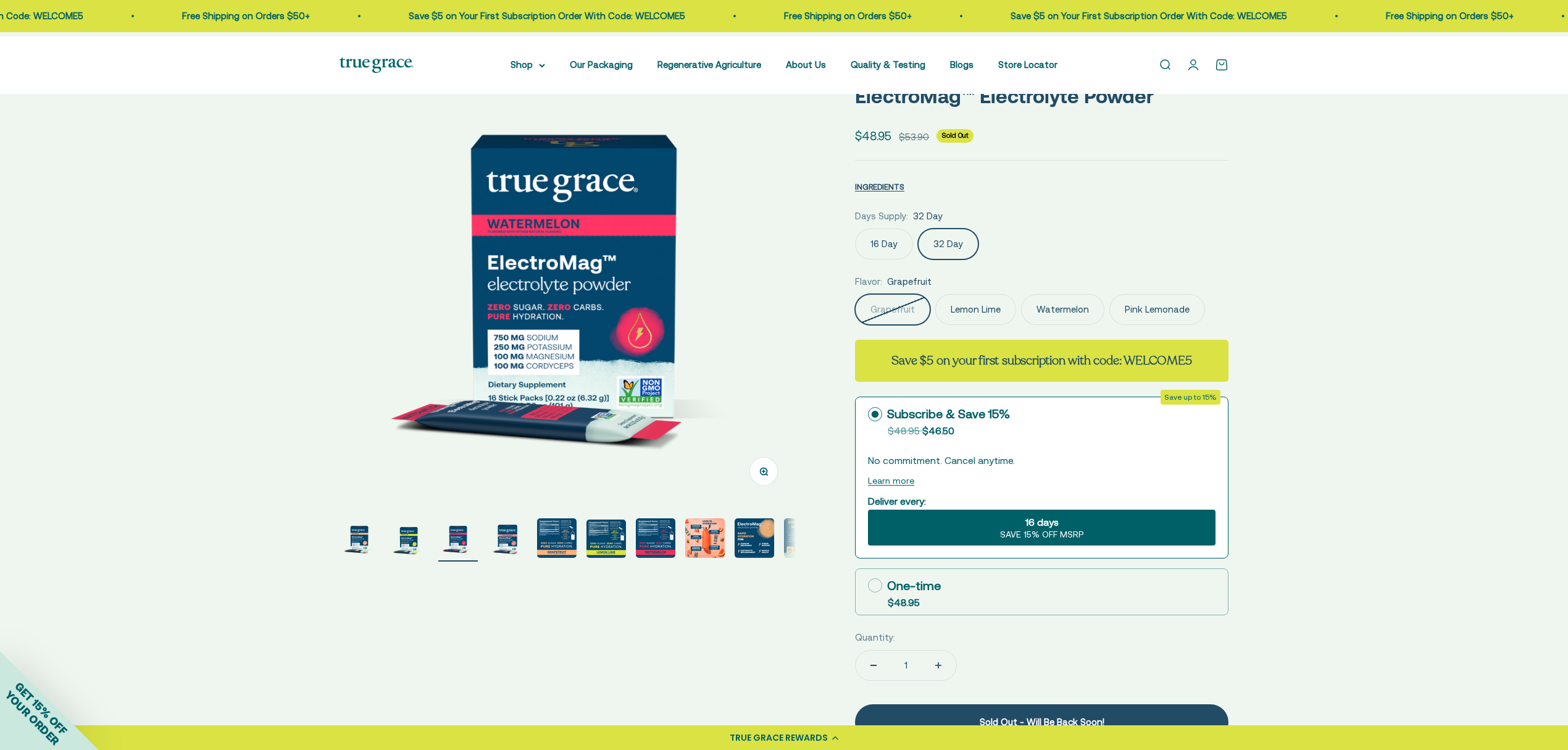
click at [1003, 325] on label "Lemon Lime" at bounding box center [976, 310] width 81 height 31
click at [855, 294] on input "Lemon Lime" at bounding box center [854, 293] width 1 height 1
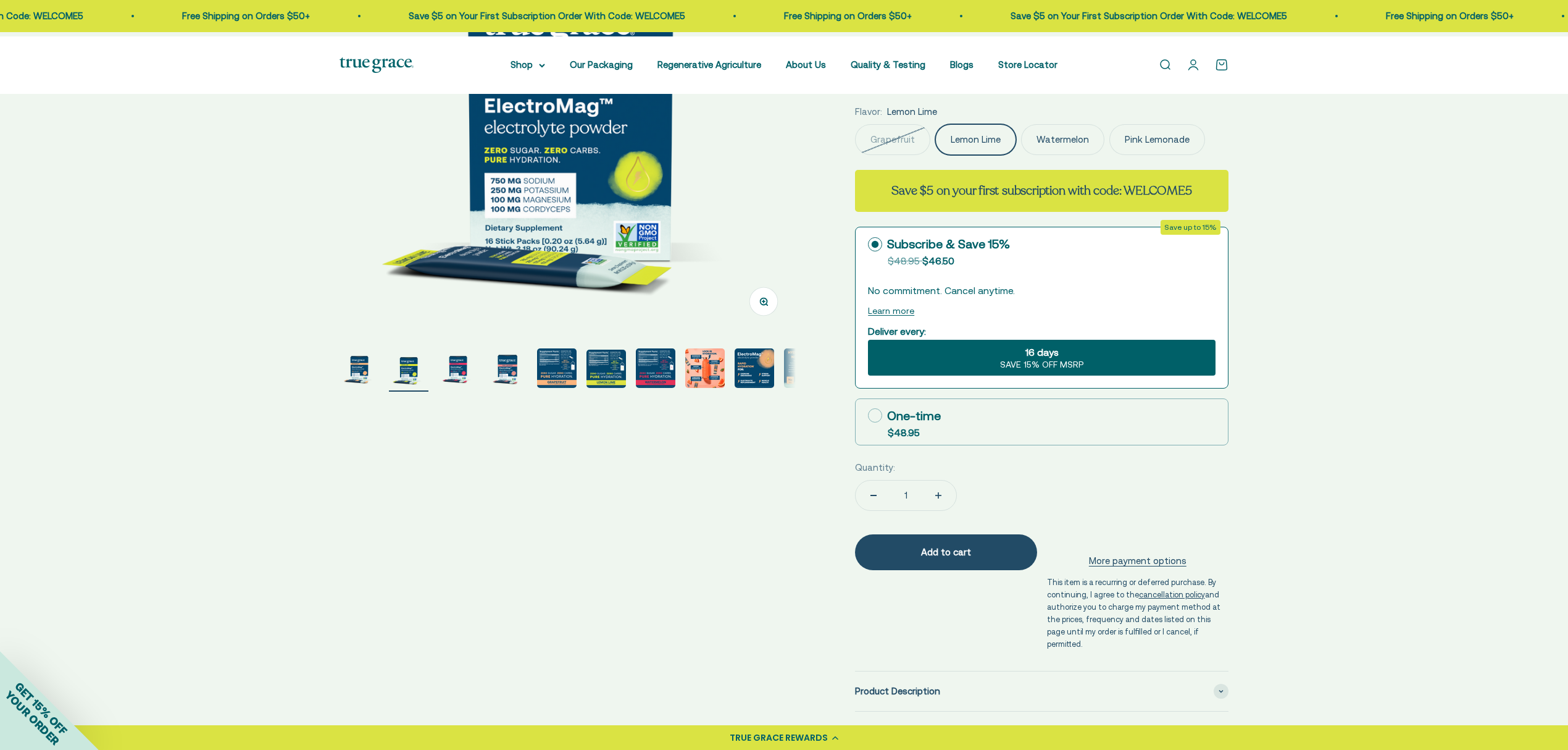
scroll to position [329, 0]
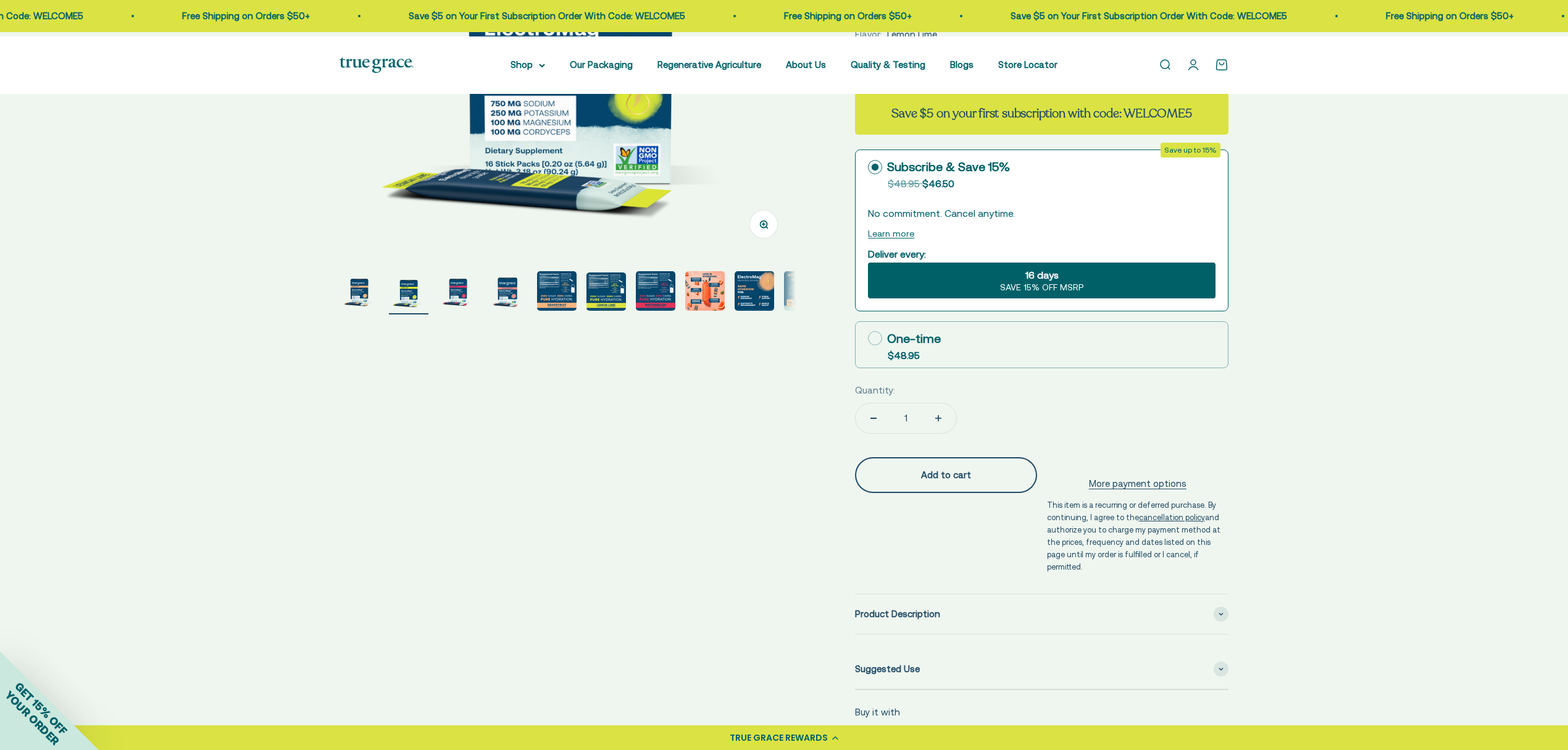
click at [953, 482] on div "Add to cart" at bounding box center [946, 475] width 133 height 15
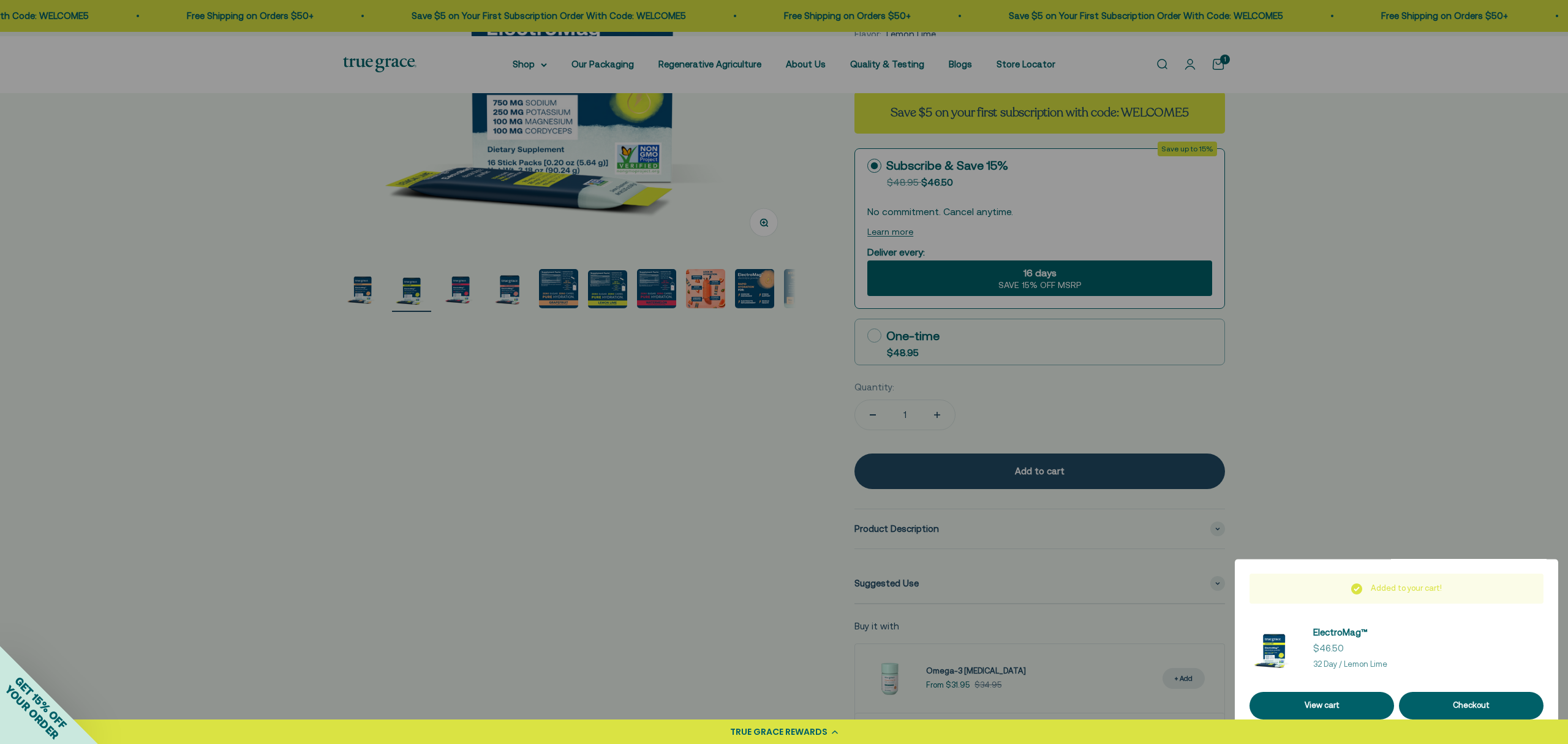
click at [1387, 424] on div at bounding box center [784, 372] width 1568 height 744
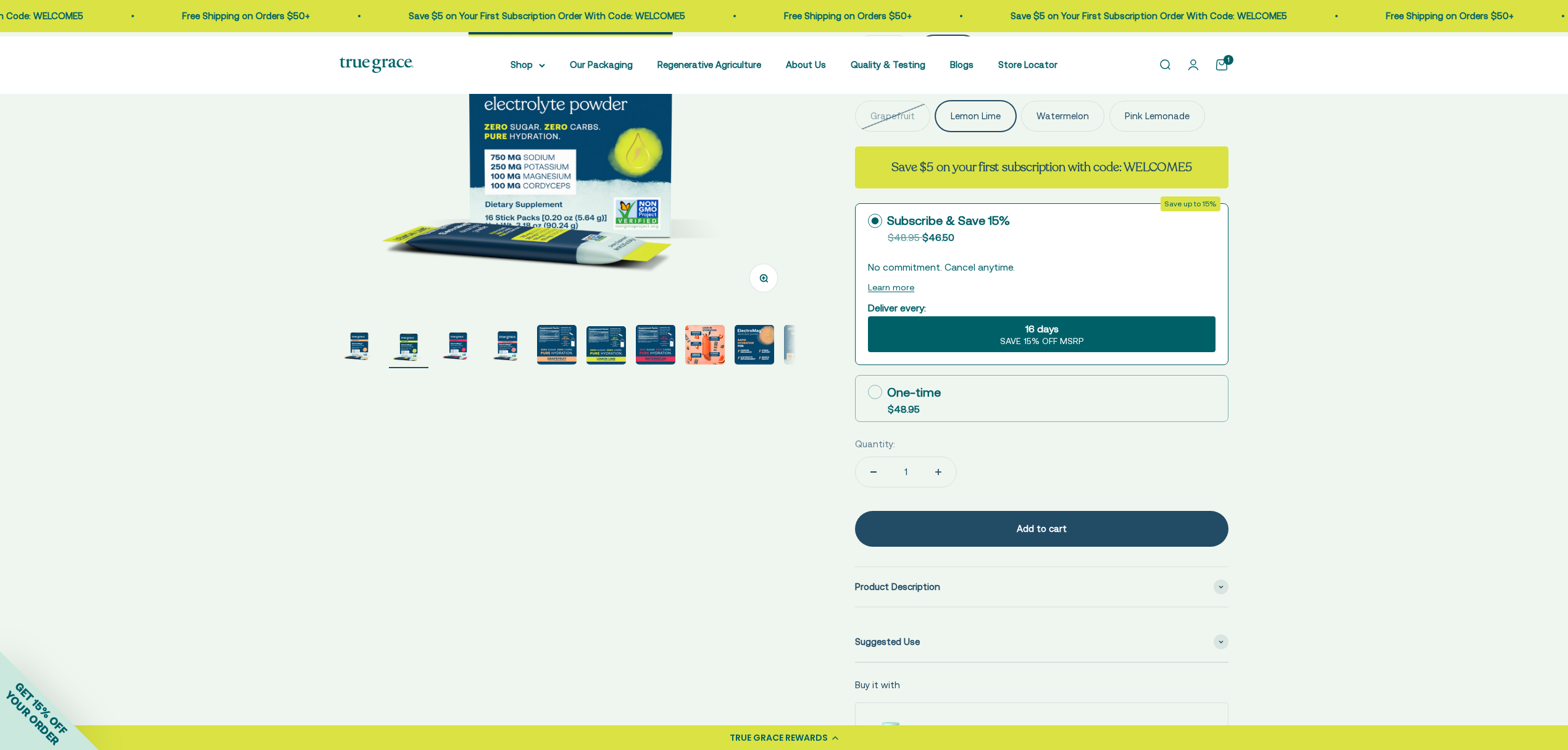
scroll to position [247, 0]
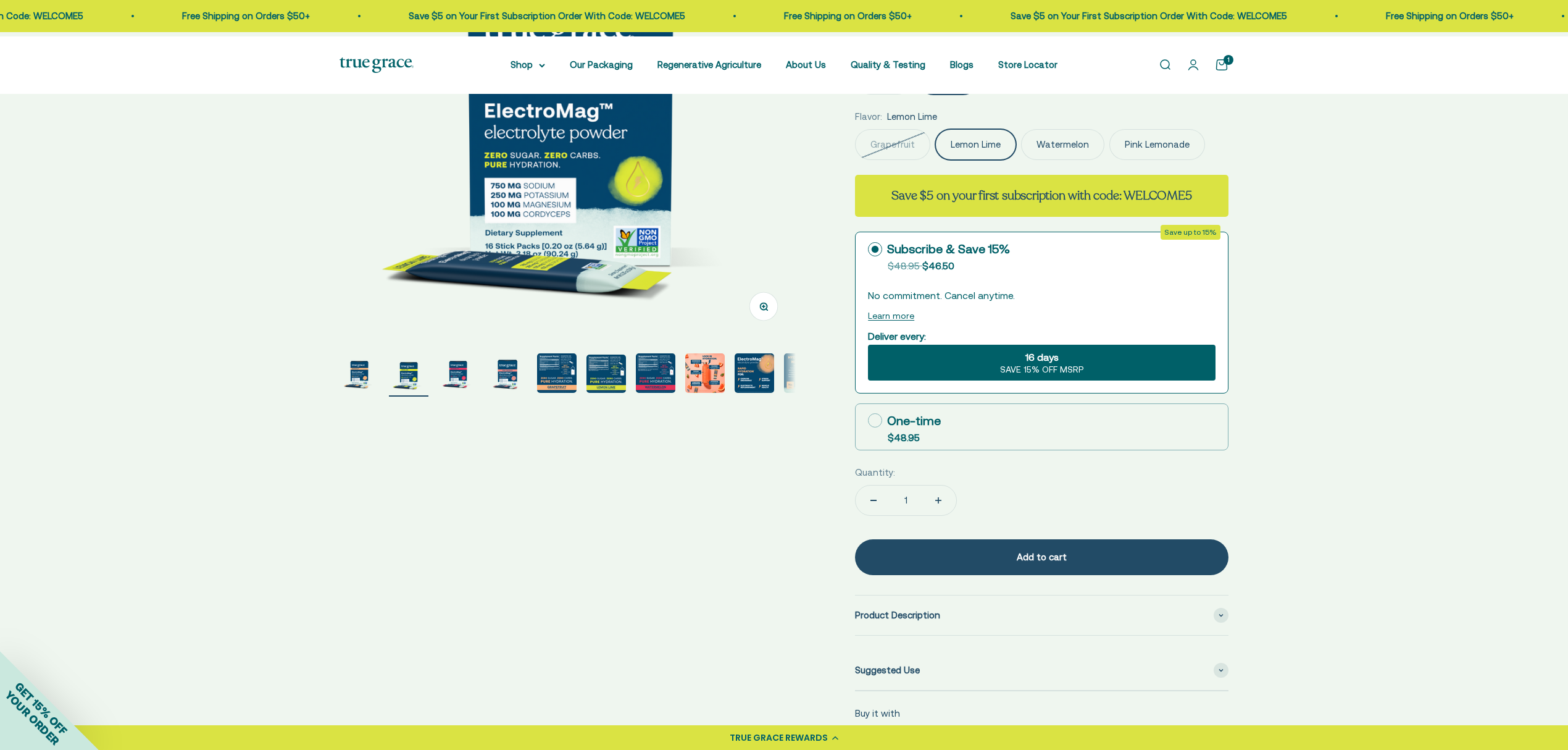
click at [1084, 160] on label "Watermelon" at bounding box center [1062, 145] width 83 height 31
click at [855, 129] on input "Watermelon" at bounding box center [854, 128] width 1 height 1
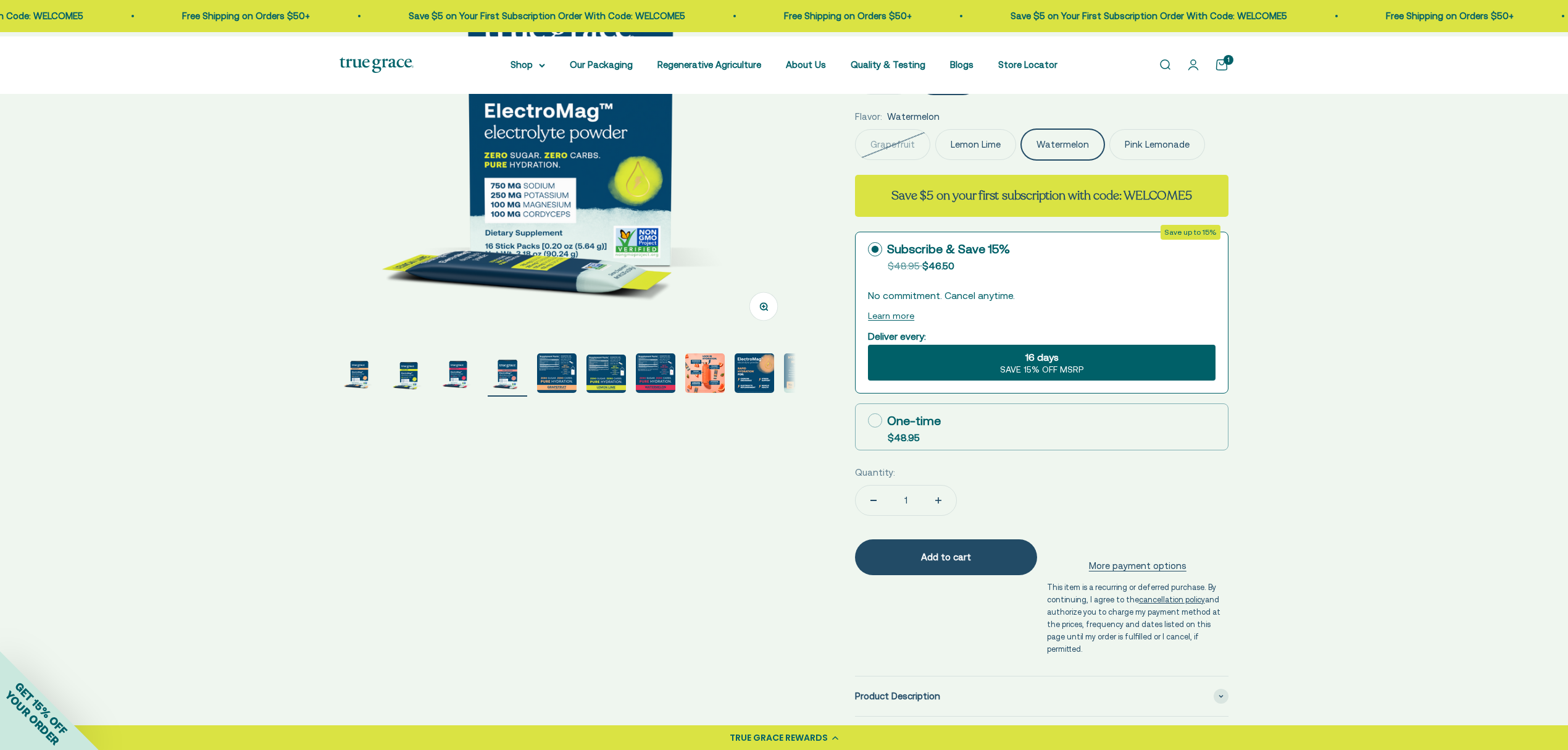
scroll to position [0, 1406]
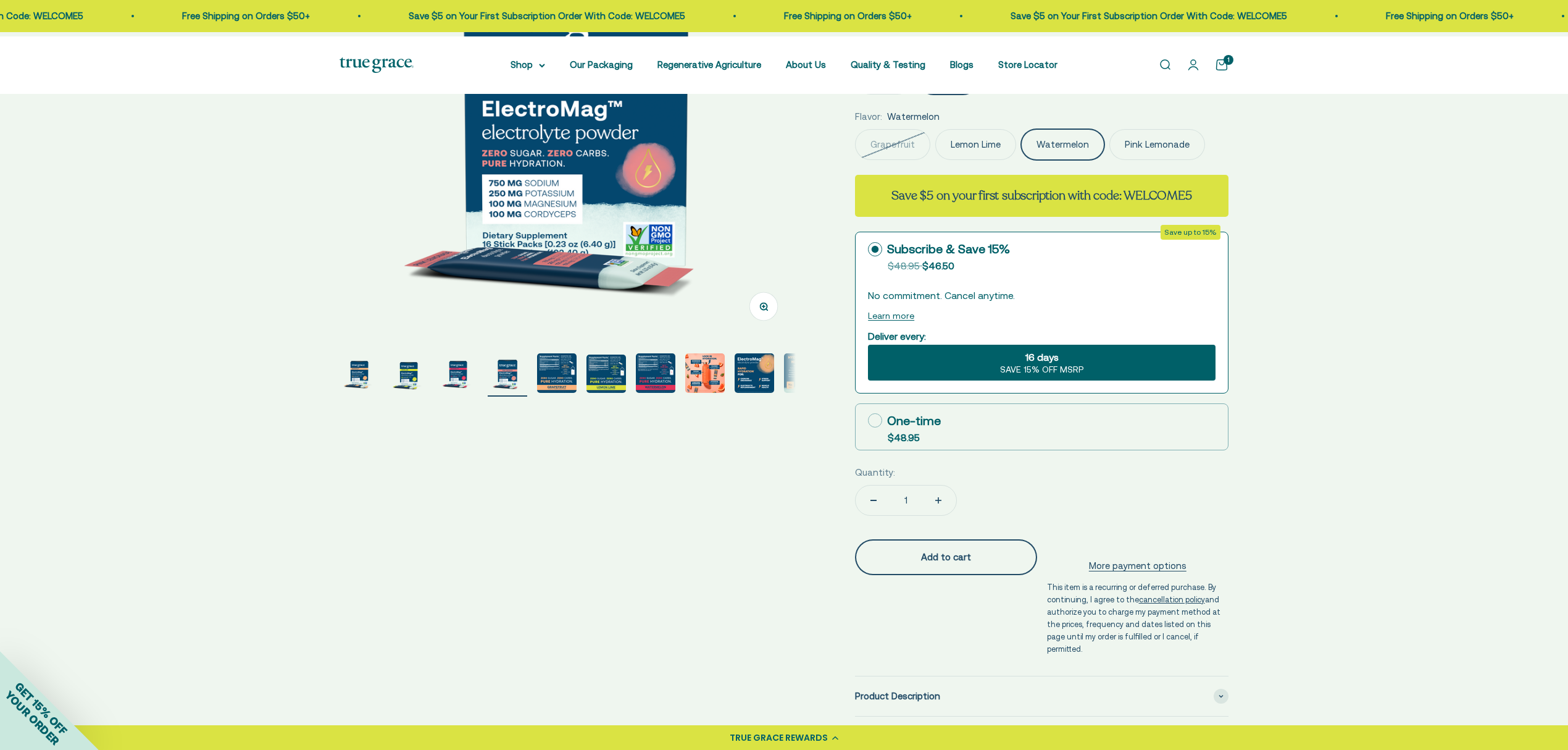
click at [948, 564] on div "Add to cart" at bounding box center [946, 557] width 133 height 15
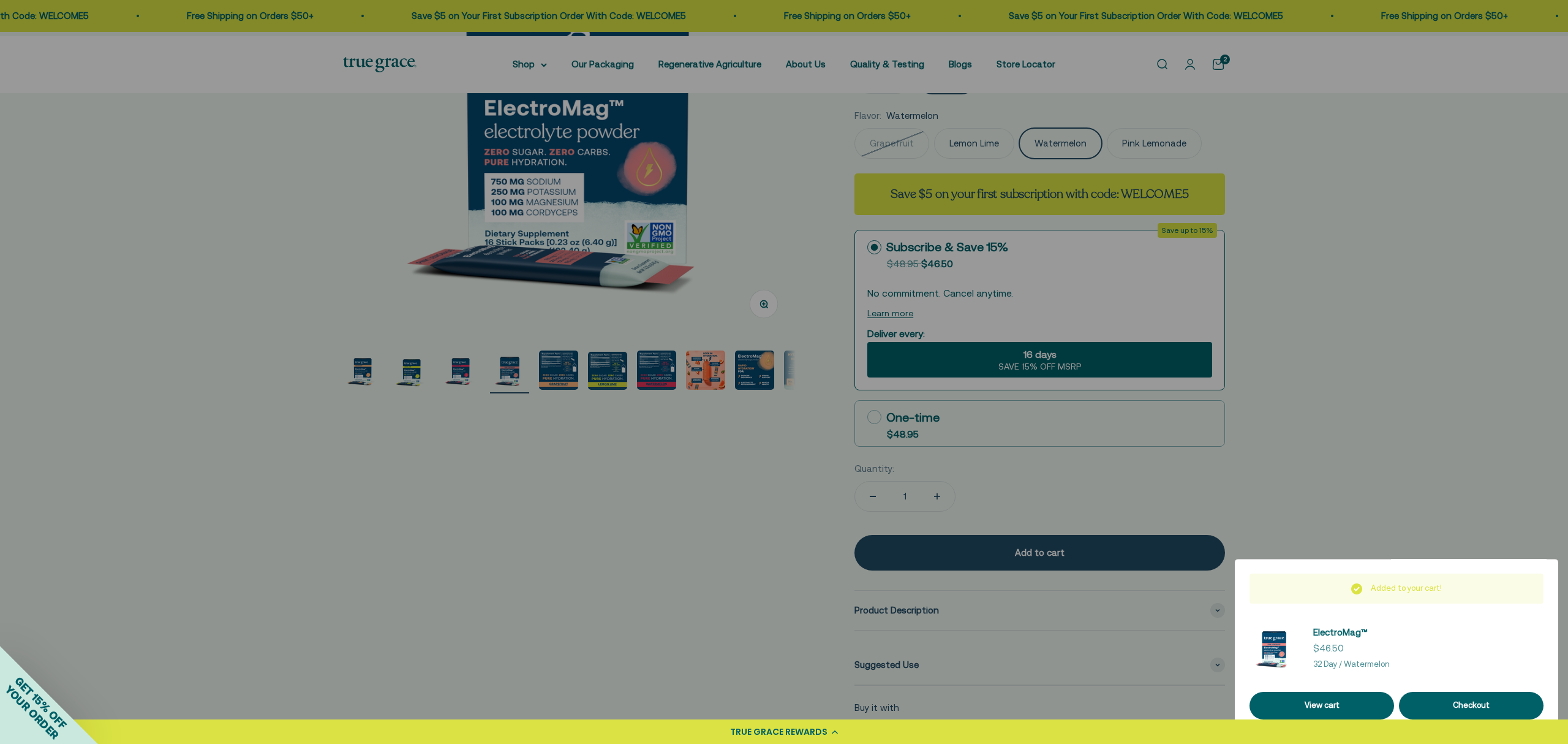
click at [1365, 499] on div at bounding box center [784, 372] width 1568 height 744
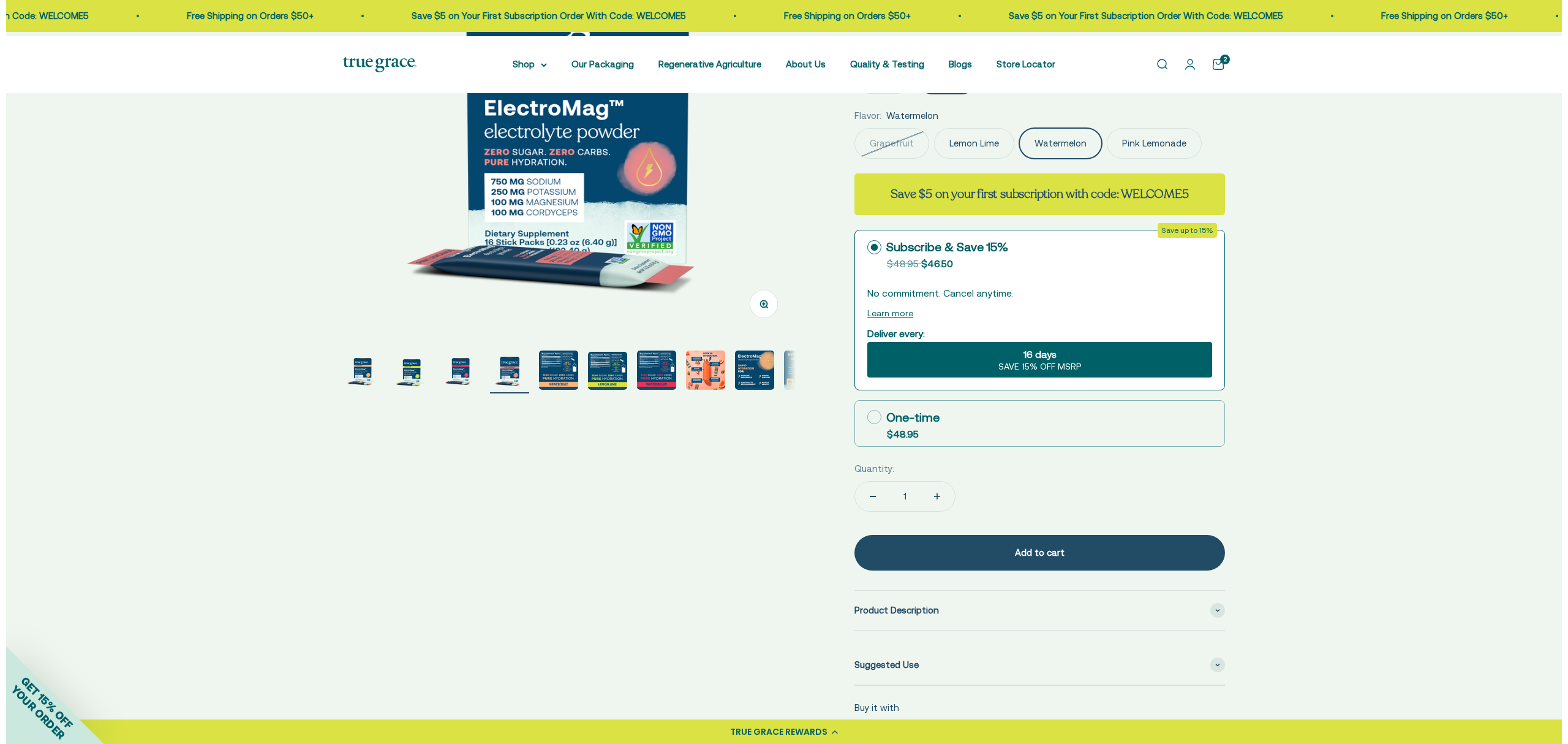
scroll to position [0, 0]
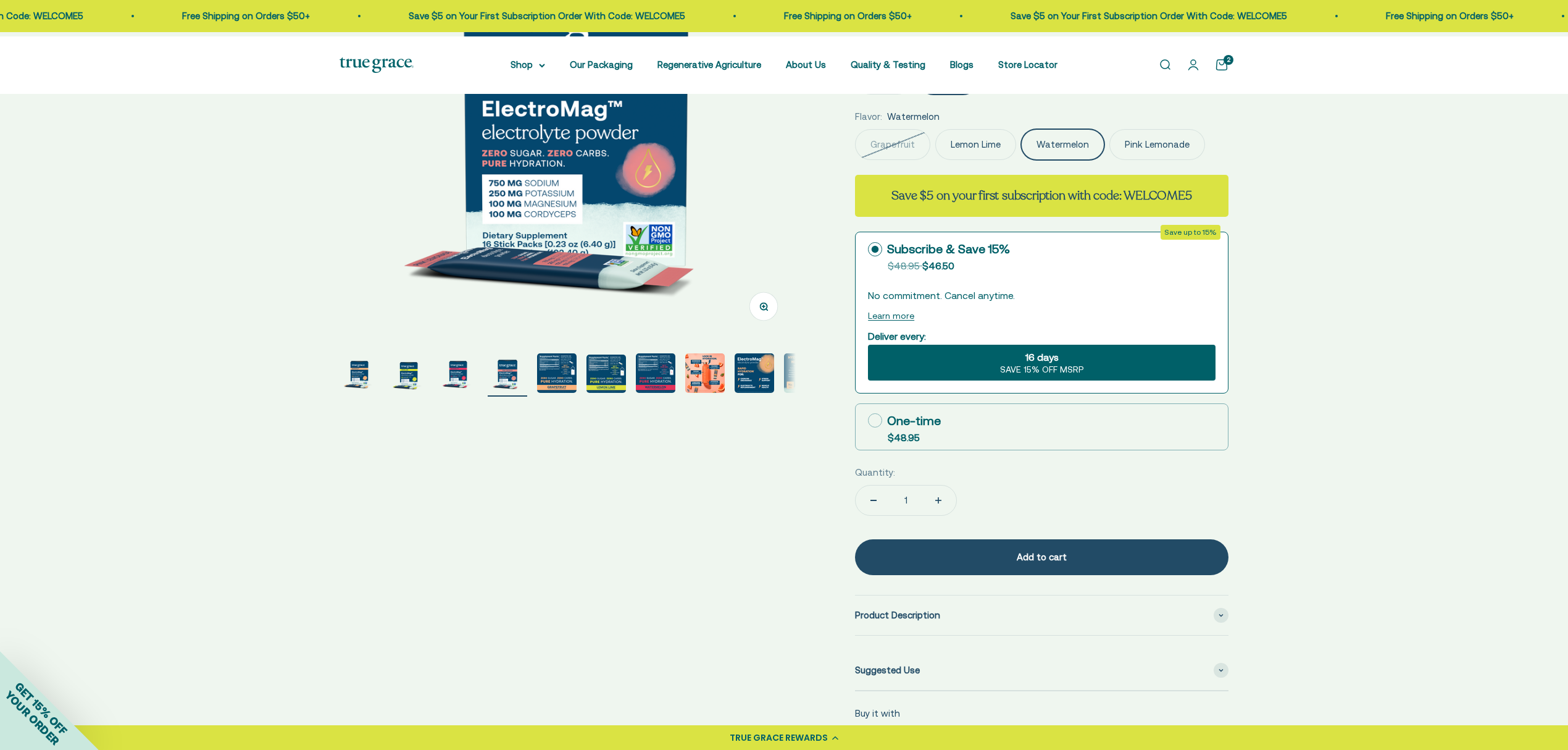
click at [1110, 160] on label "Pink Lemonade" at bounding box center [1158, 145] width 96 height 31
click at [855, 129] on input "Pink Lemonade" at bounding box center [854, 128] width 1 height 1
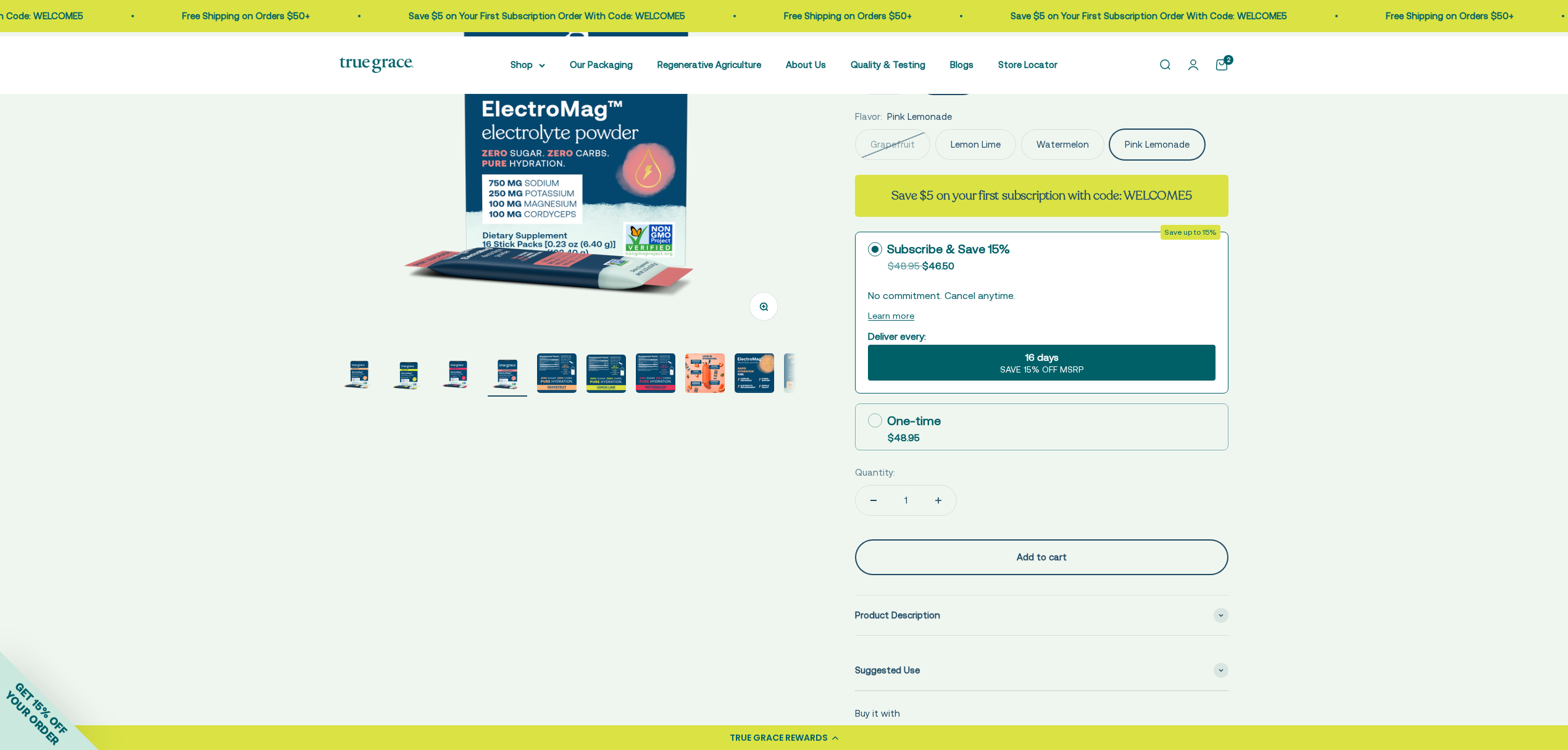
click at [1056, 564] on div "Add to cart" at bounding box center [1041, 557] width 324 height 15
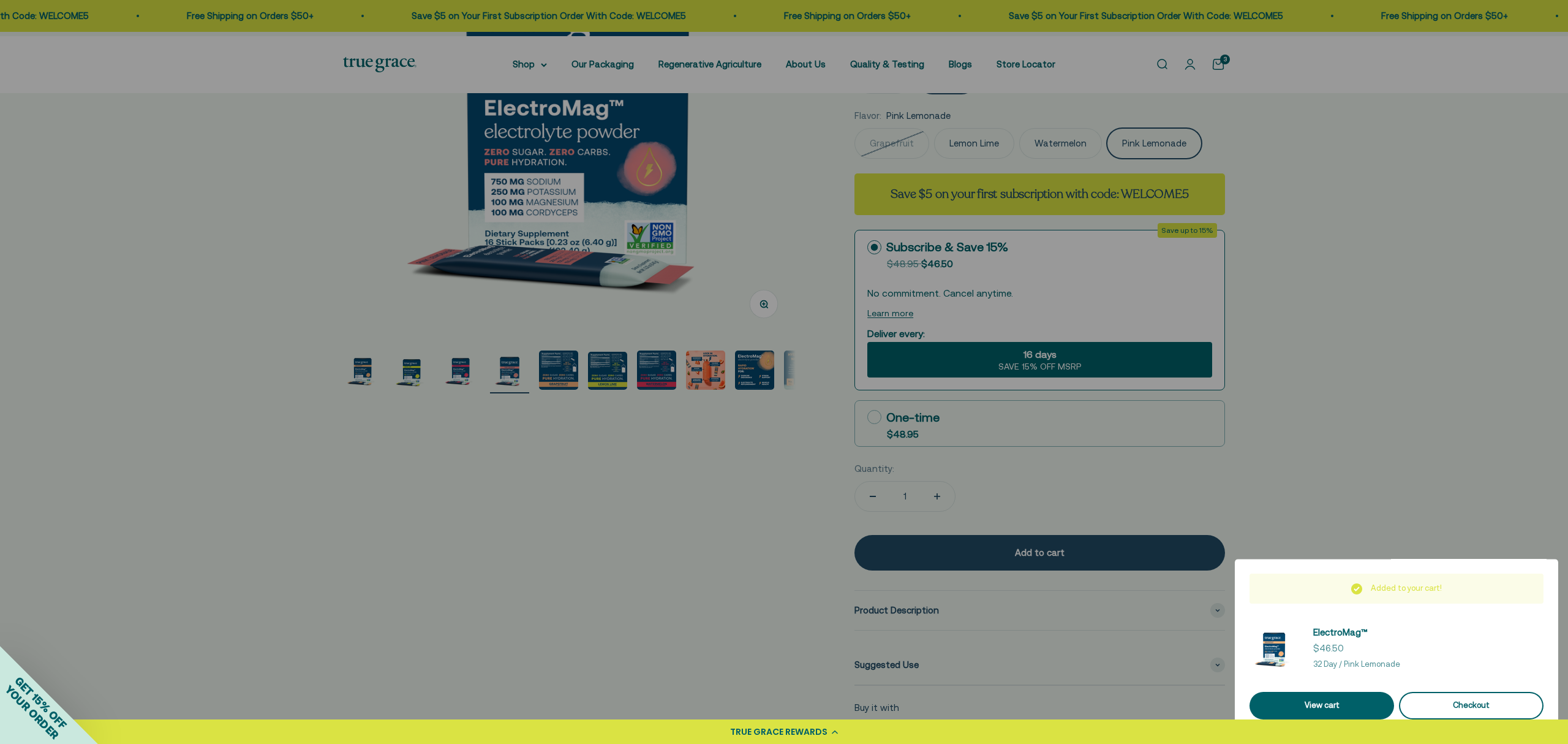
click at [1473, 699] on div "Checkout" at bounding box center [1472, 705] width 115 height 13
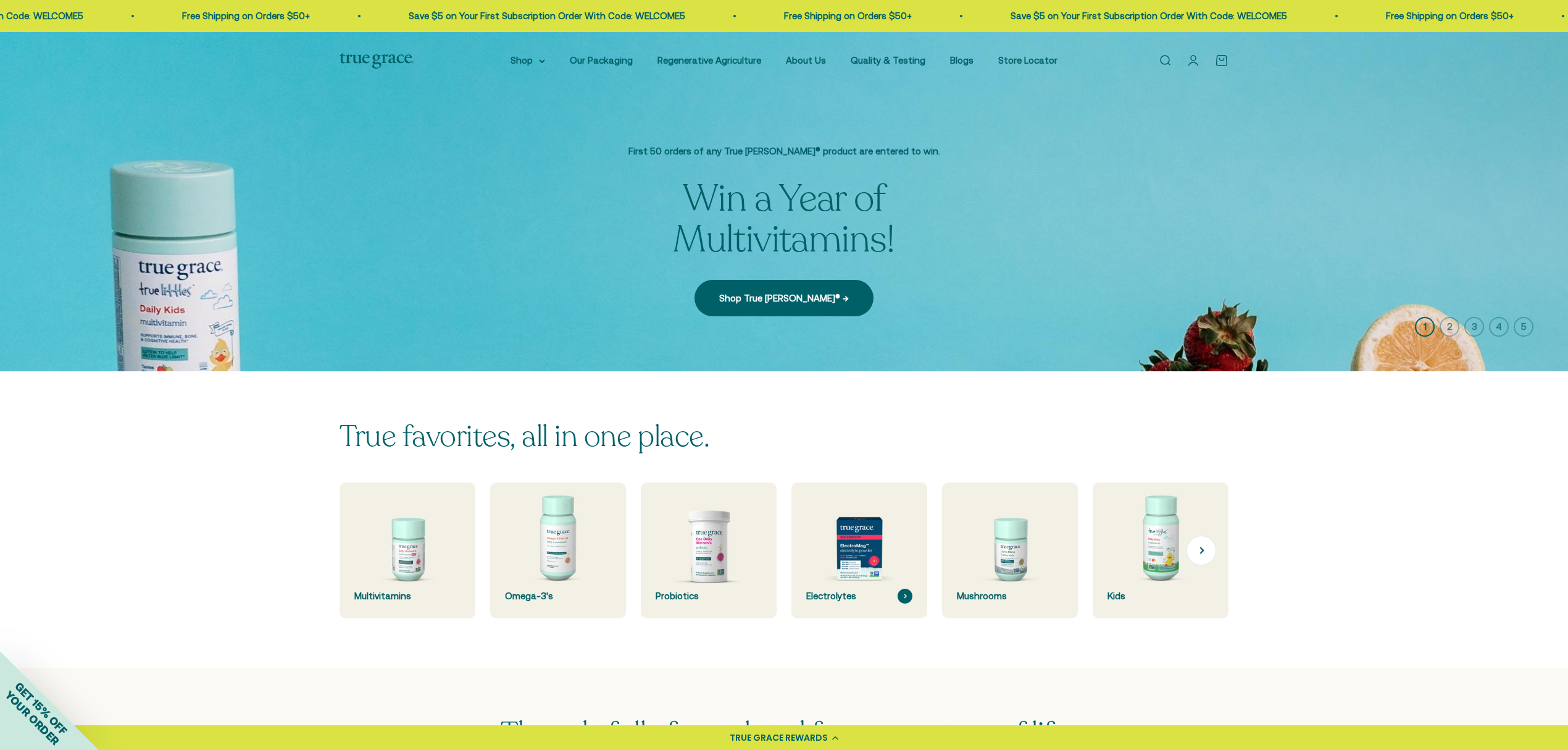
click at [870, 569] on img at bounding box center [859, 551] width 144 height 144
